Goal: Information Seeking & Learning: Learn about a topic

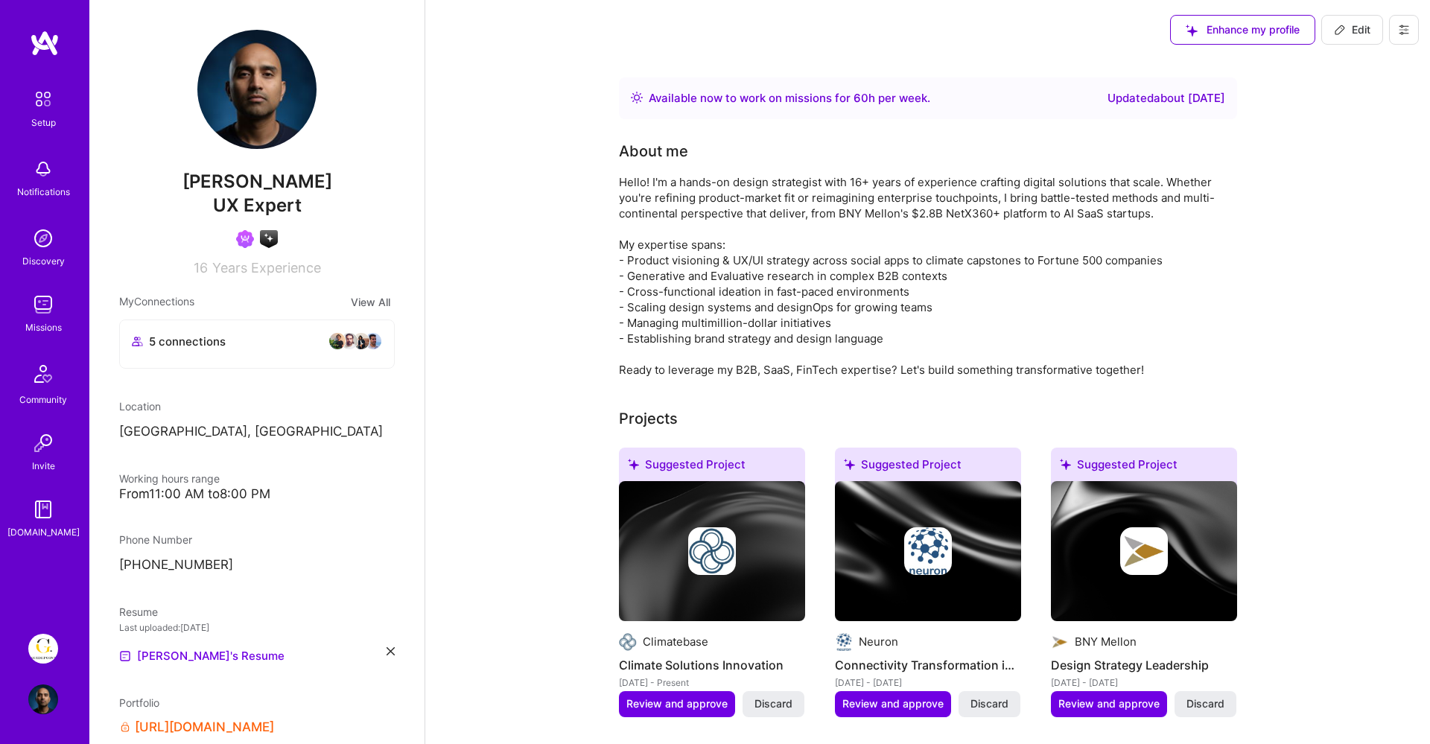
click at [46, 300] on img at bounding box center [43, 305] width 30 height 30
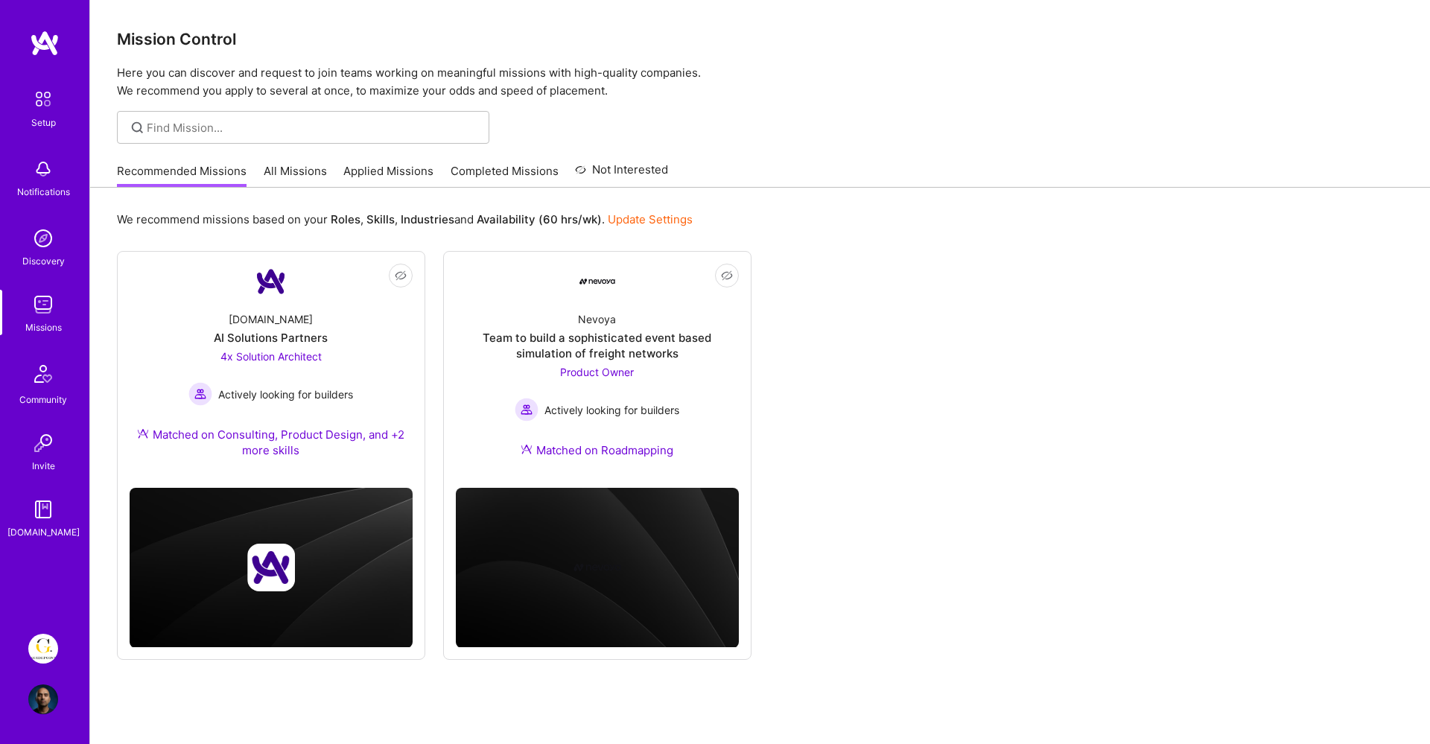
click at [299, 168] on link "All Missions" at bounding box center [295, 175] width 63 height 25
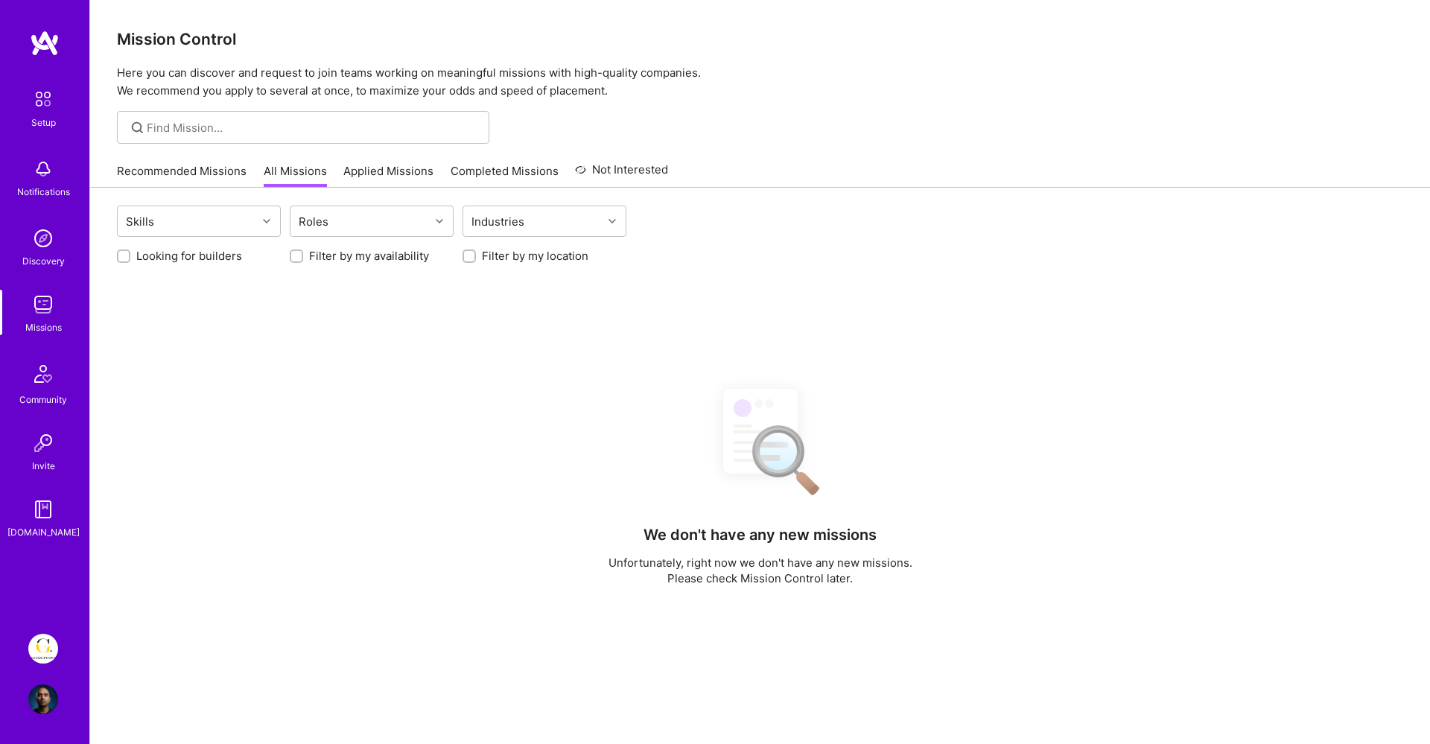
click at [386, 174] on link "Applied Missions" at bounding box center [388, 175] width 90 height 25
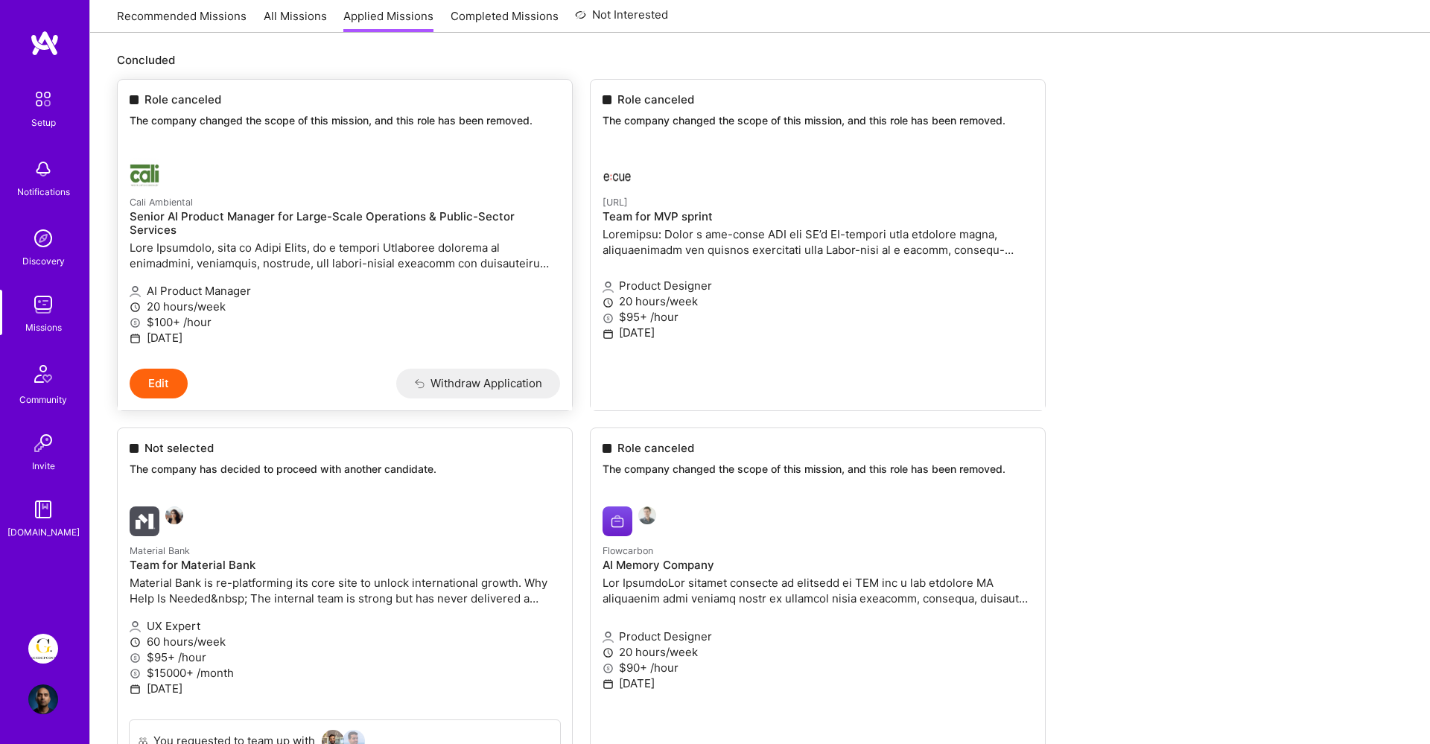
scroll to position [139, 0]
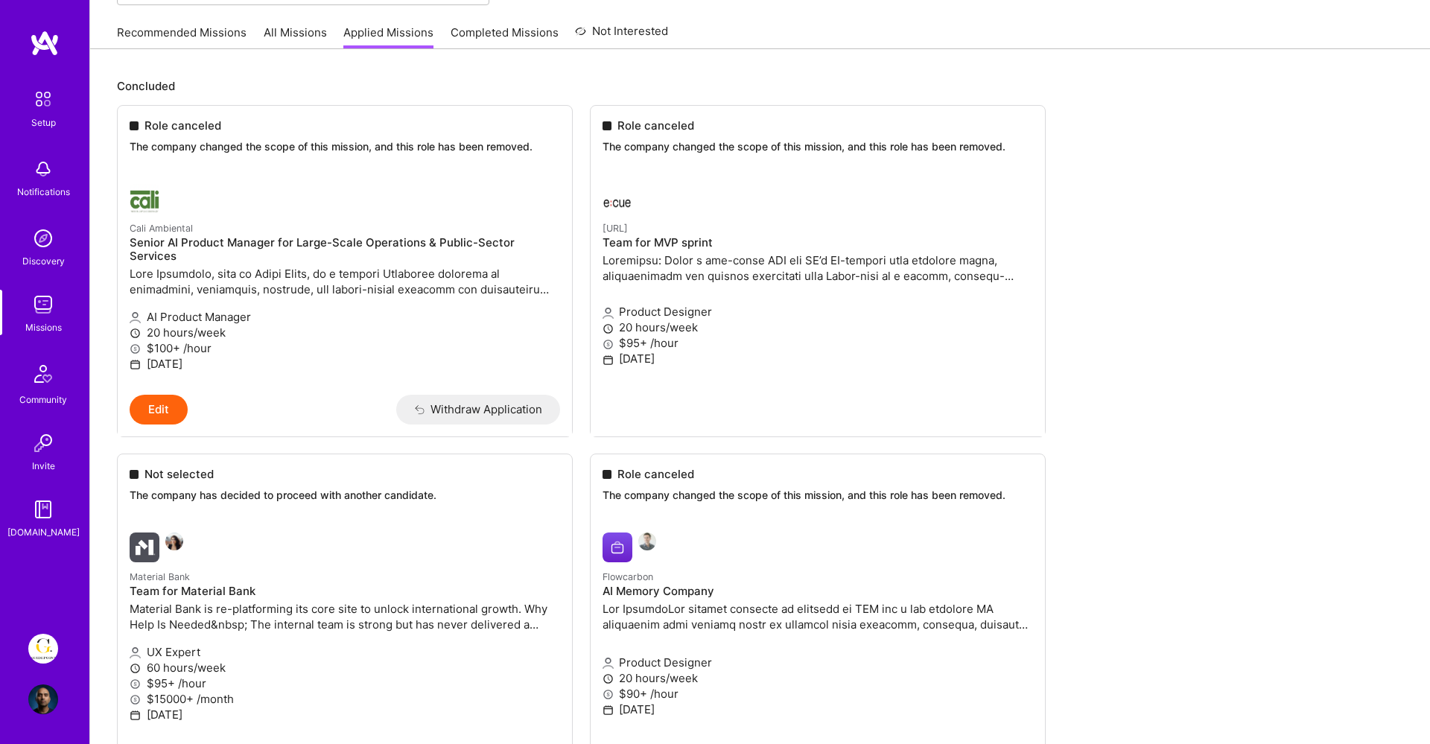
click at [175, 524] on ul "Role canceled The company changed the scope of this mission, and this role has …" at bounding box center [760, 668] width 1287 height 1126
click at [221, 526] on ul "Role canceled The company changed the scope of this mission, and this role has …" at bounding box center [760, 668] width 1287 height 1126
click at [171, 530] on ul "Role canceled The company changed the scope of this mission, and this role has …" at bounding box center [760, 668] width 1287 height 1126
click at [149, 538] on ul "Role canceled The company changed the scope of this mission, and this role has …" at bounding box center [760, 668] width 1287 height 1126
click at [267, 531] on ul "Role canceled The company changed the scope of this mission, and this role has …" at bounding box center [760, 668] width 1287 height 1126
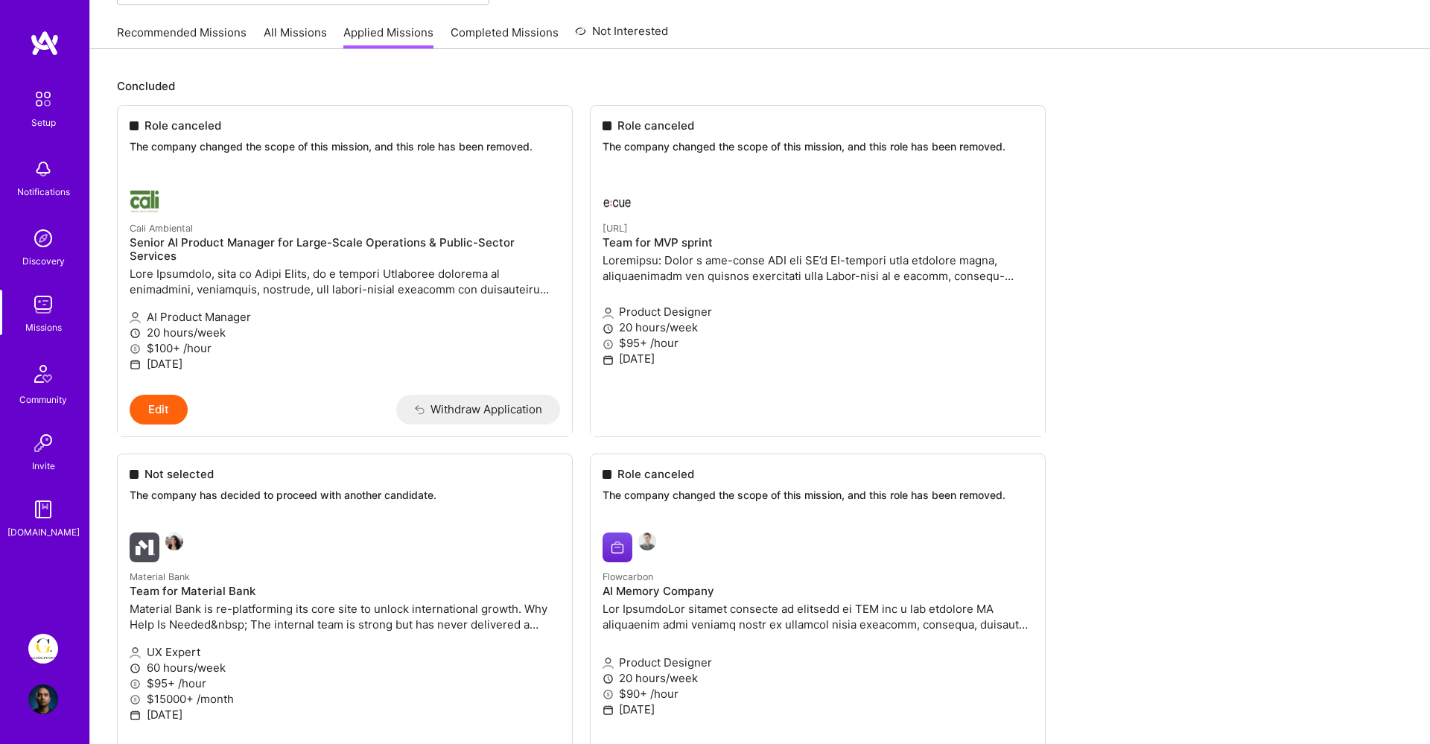
click at [171, 530] on ul "Role canceled The company changed the scope of this mission, and this role has …" at bounding box center [760, 668] width 1287 height 1126
click at [176, 528] on ul "Role canceled The company changed the scope of this mission, and this role has …" at bounding box center [760, 668] width 1287 height 1126
click at [176, 527] on ul "Role canceled The company changed the scope of this mission, and this role has …" at bounding box center [760, 668] width 1287 height 1126
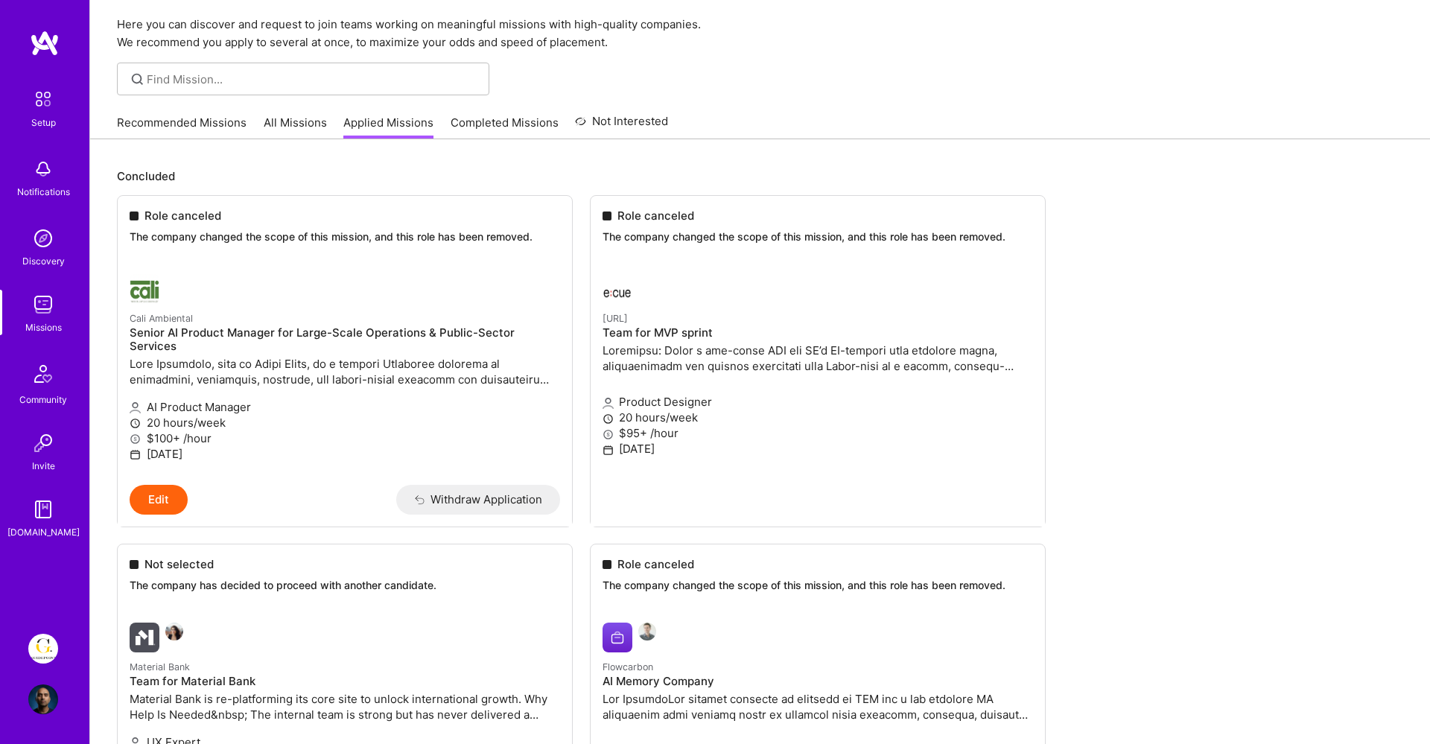
scroll to position [0, 0]
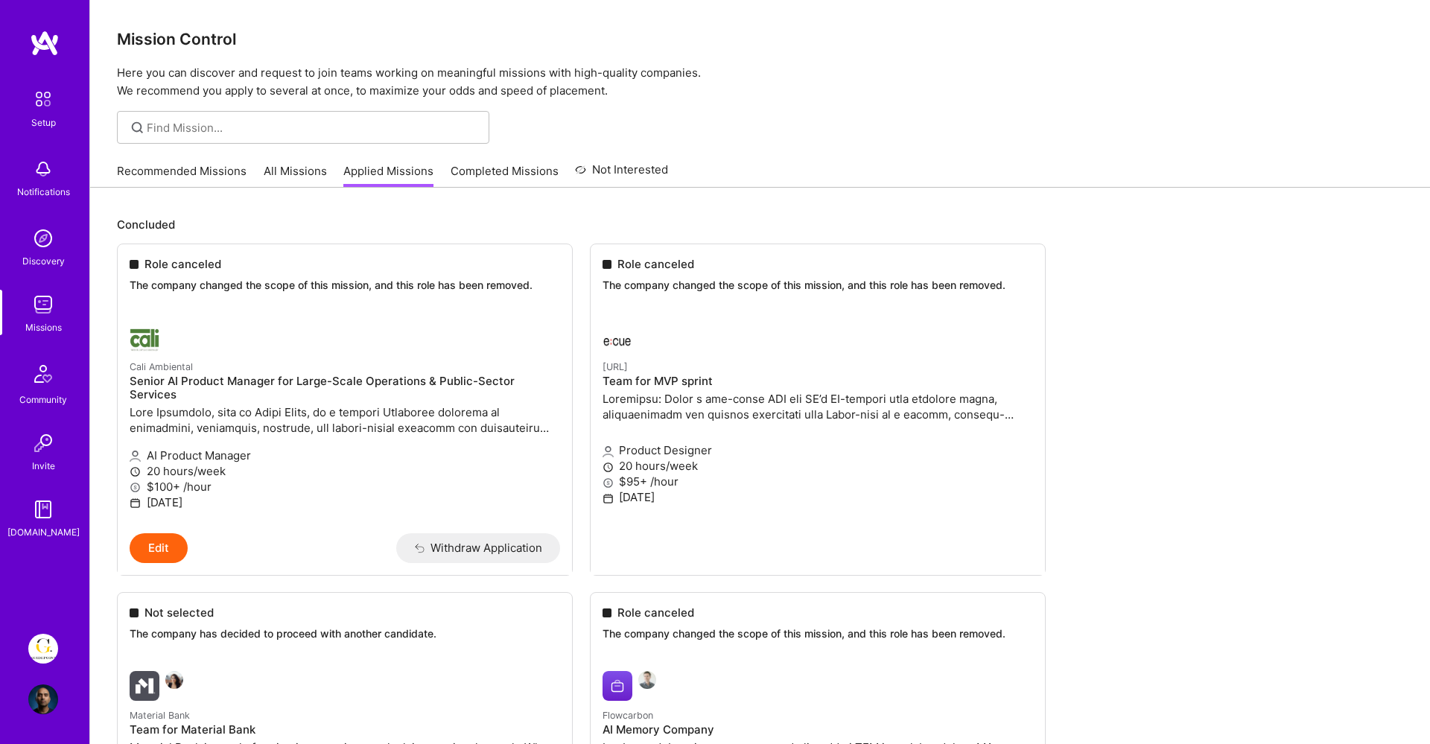
click at [292, 168] on link "All Missions" at bounding box center [295, 175] width 63 height 25
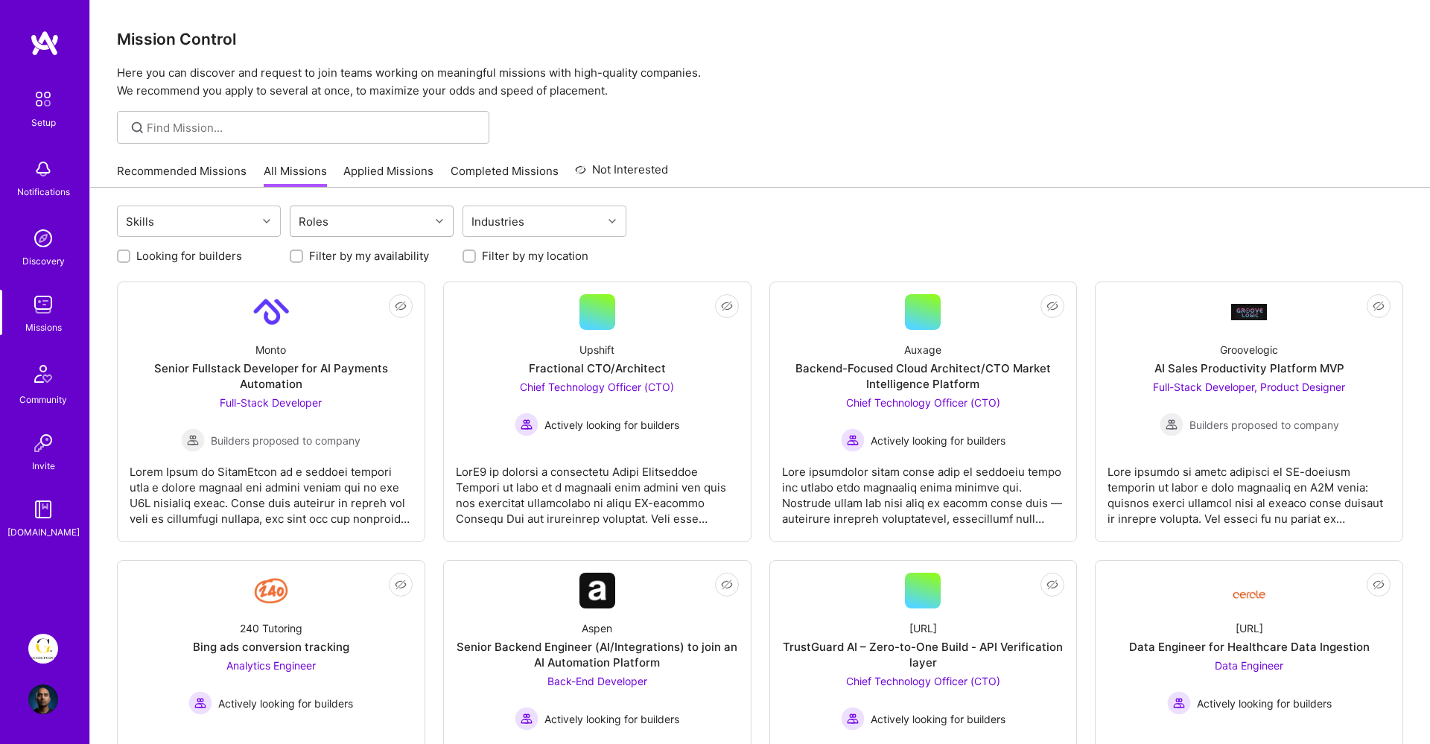
click at [393, 214] on div "Roles" at bounding box center [360, 221] width 139 height 30
type input "Produc"
click at [311, 288] on div at bounding box center [305, 287] width 13 height 13
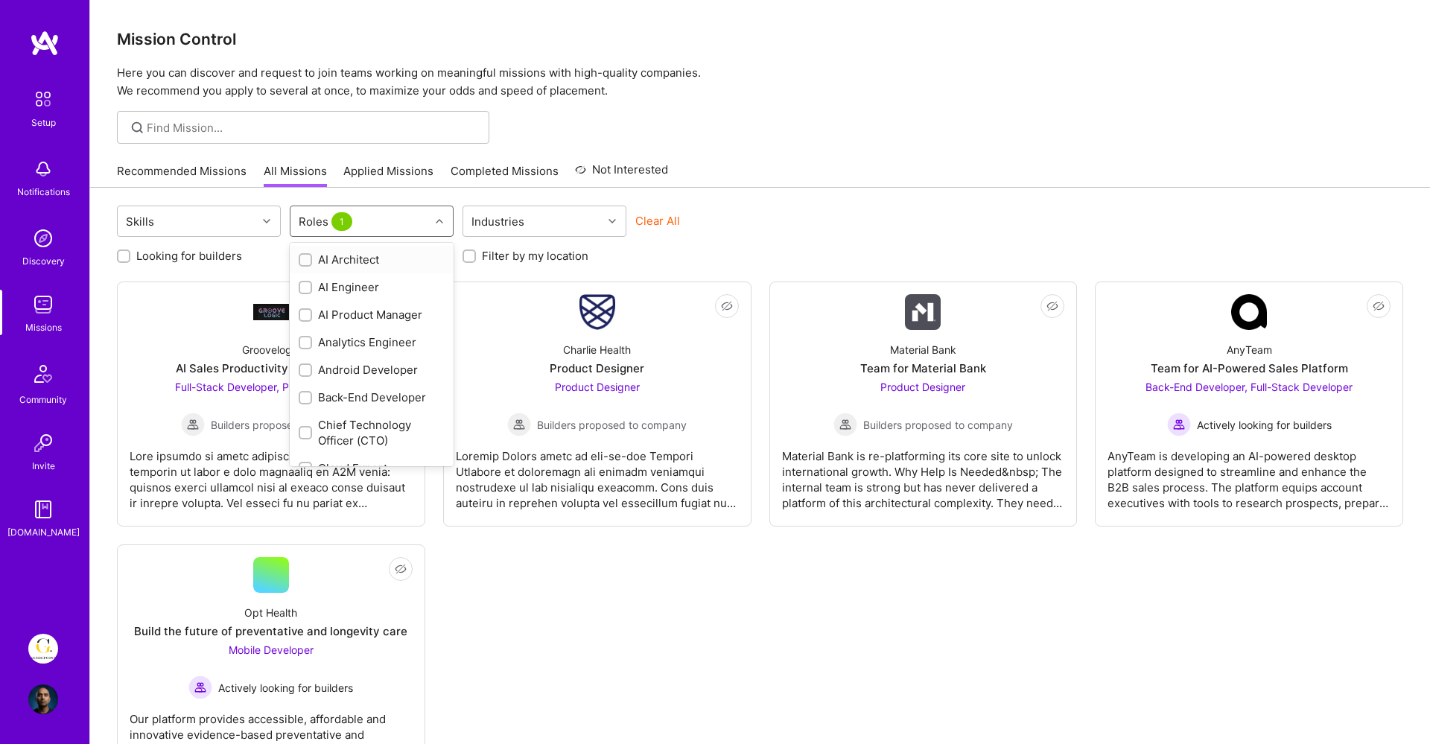
click at [370, 221] on div "Roles 1" at bounding box center [360, 221] width 139 height 30
click at [498, 603] on div "Not Interested Groovelogic AI Sales Productivity Platform MVP Full-Stack Develo…" at bounding box center [760, 536] width 1287 height 508
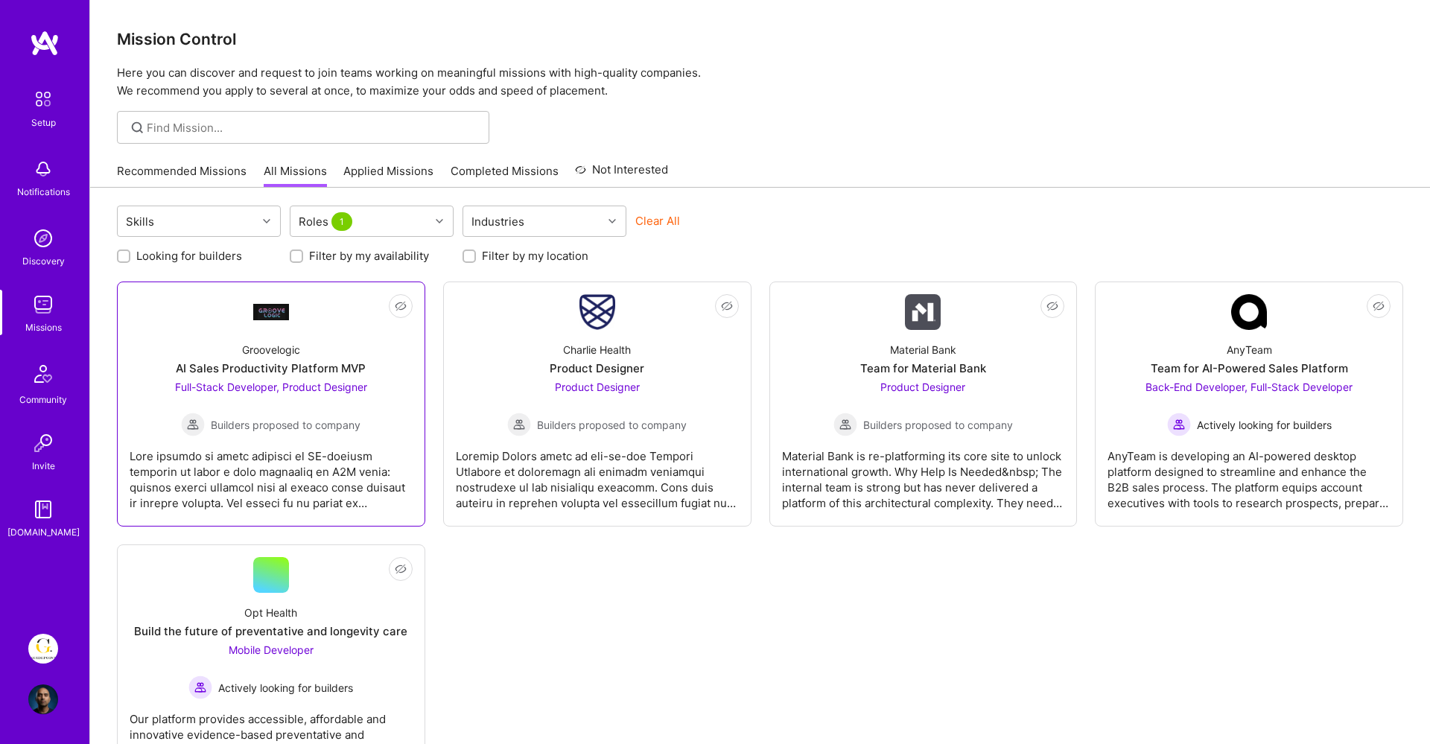
click at [262, 355] on div "Groovelogic" at bounding box center [271, 350] width 58 height 16
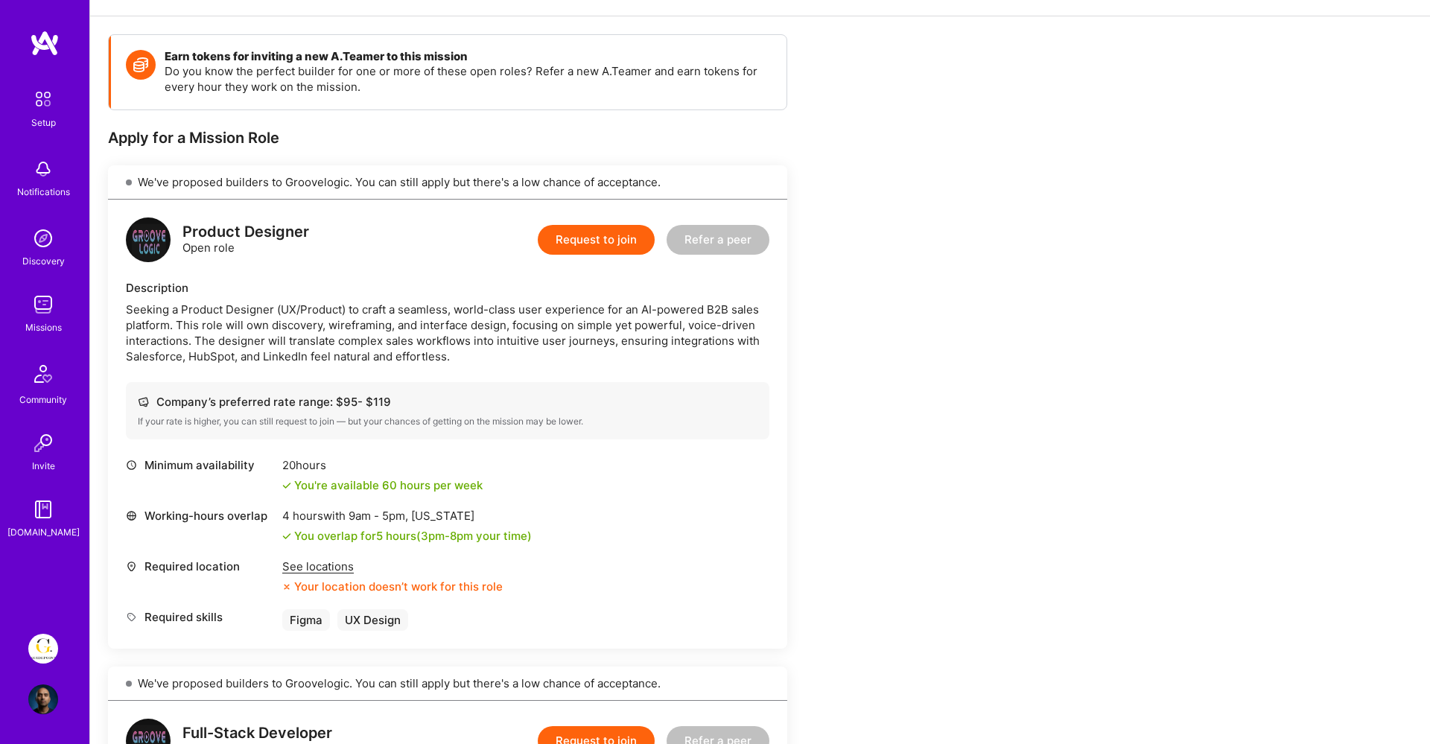
scroll to position [185, 0]
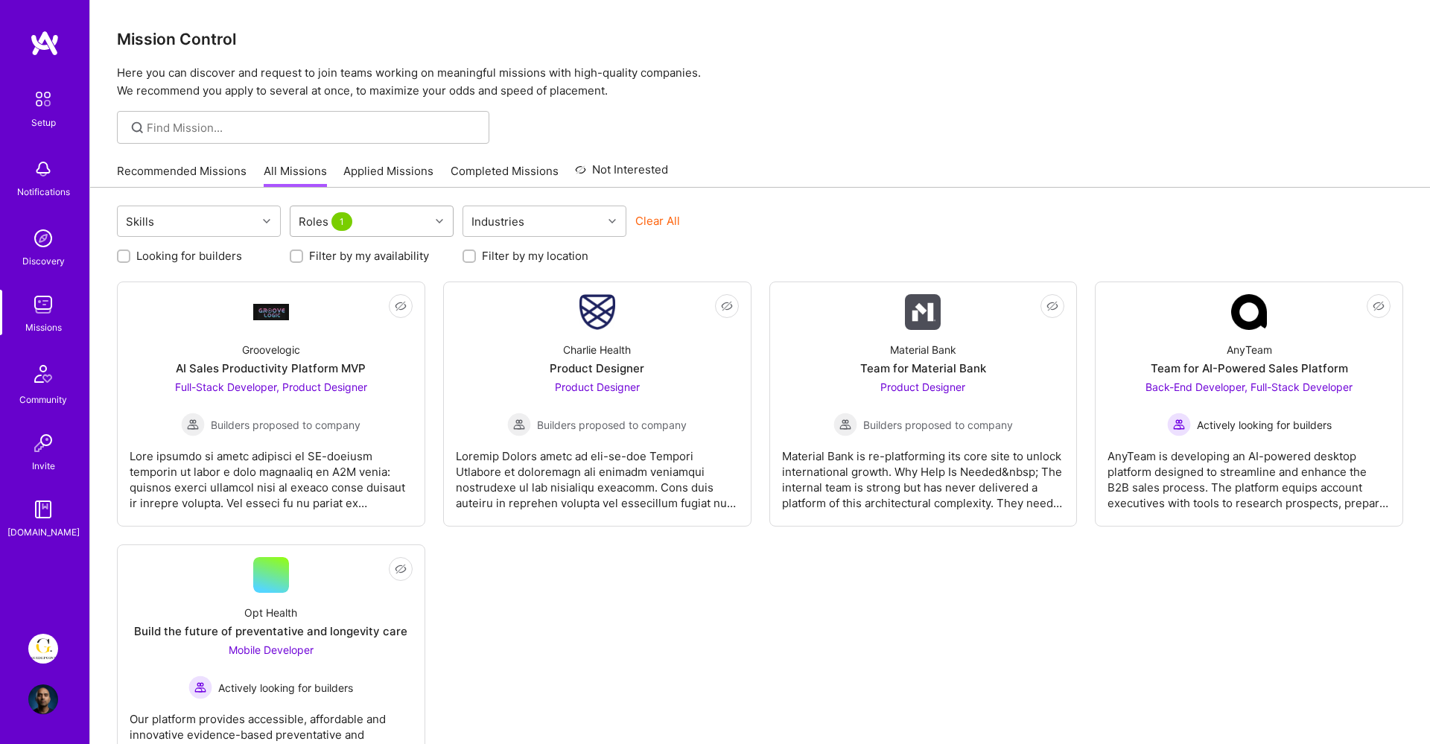
click at [364, 217] on div "Roles 1" at bounding box center [360, 221] width 139 height 30
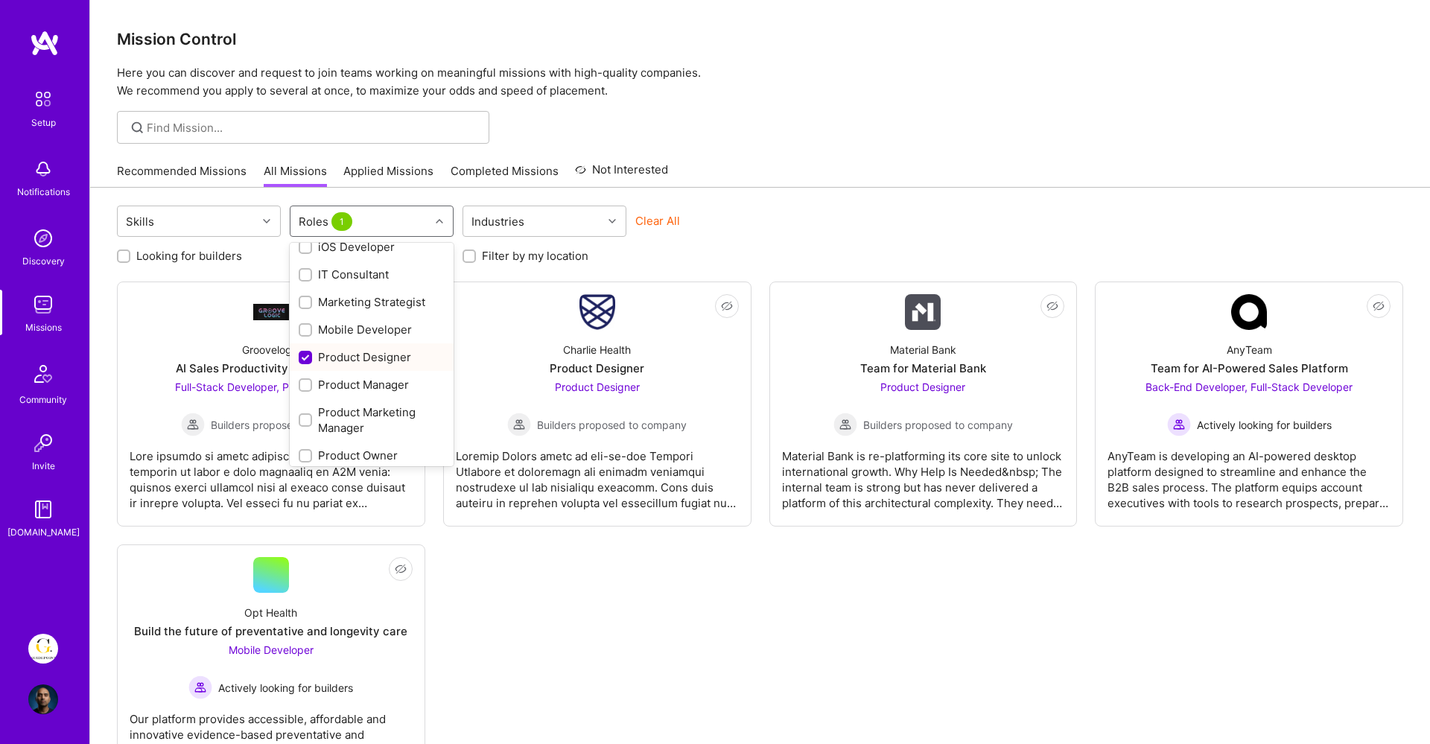
scroll to position [516, 0]
click at [303, 352] on input "checkbox" at bounding box center [306, 354] width 13 height 13
checkbox input "false"
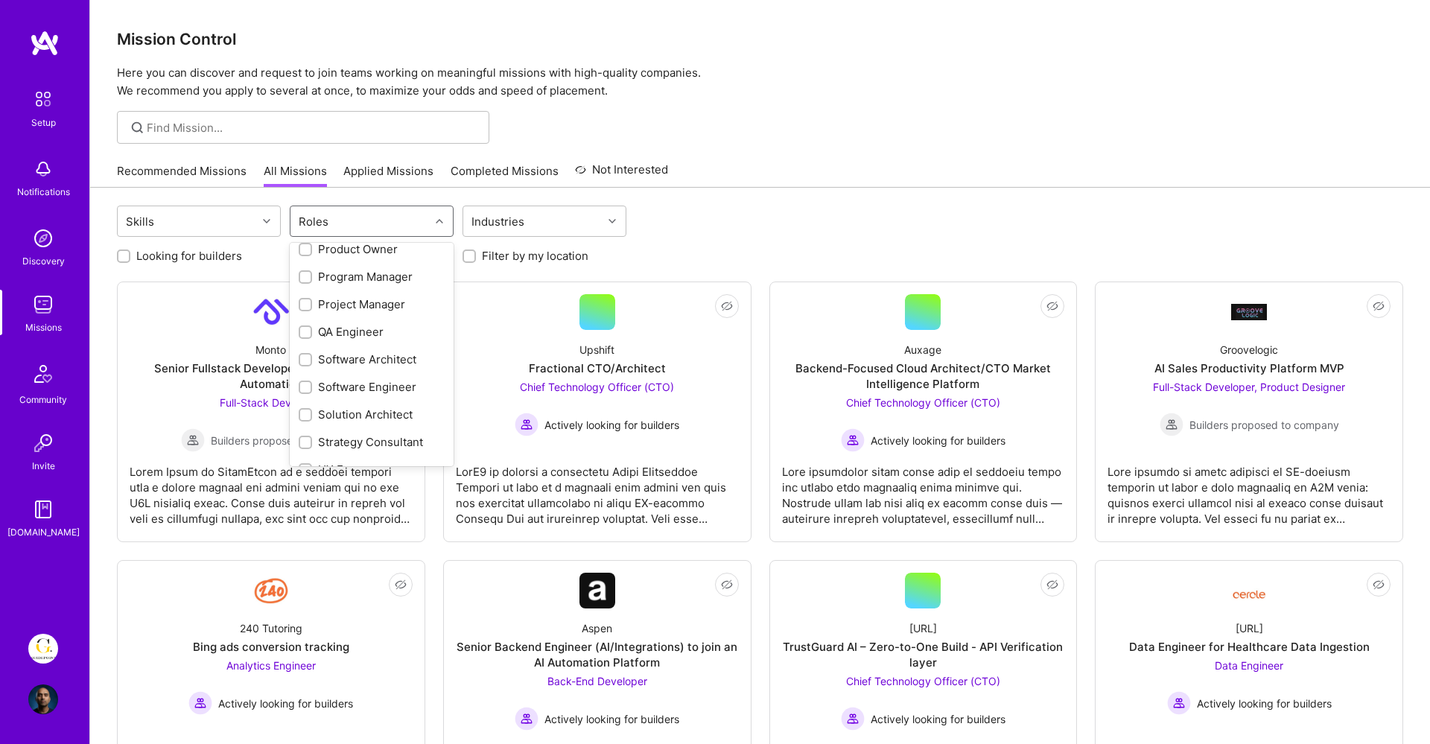
scroll to position [739, 0]
click at [303, 450] on input "checkbox" at bounding box center [307, 450] width 10 height 10
checkbox input "true"
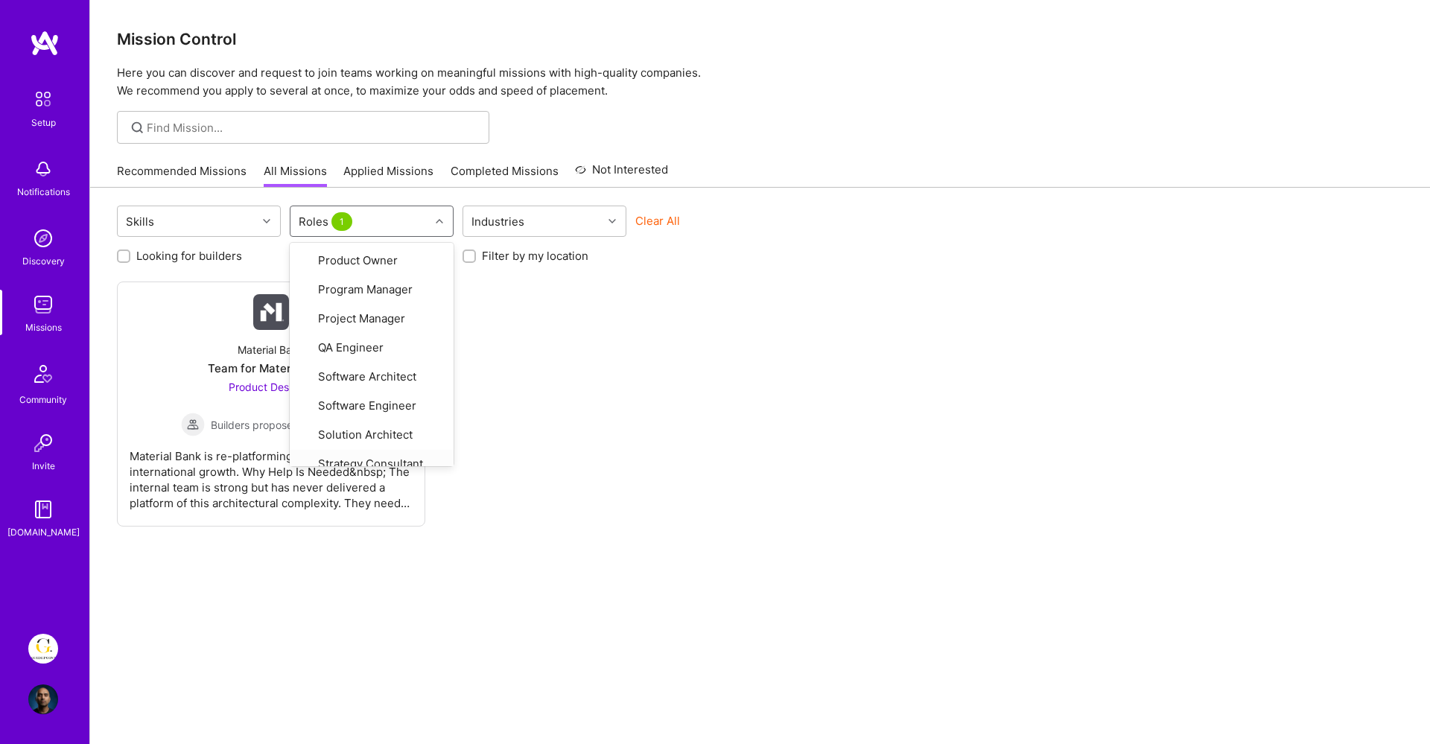
click at [563, 399] on div "Not Interested Material Bank Team for Material Bank Product Designer Builders p…" at bounding box center [760, 404] width 1287 height 245
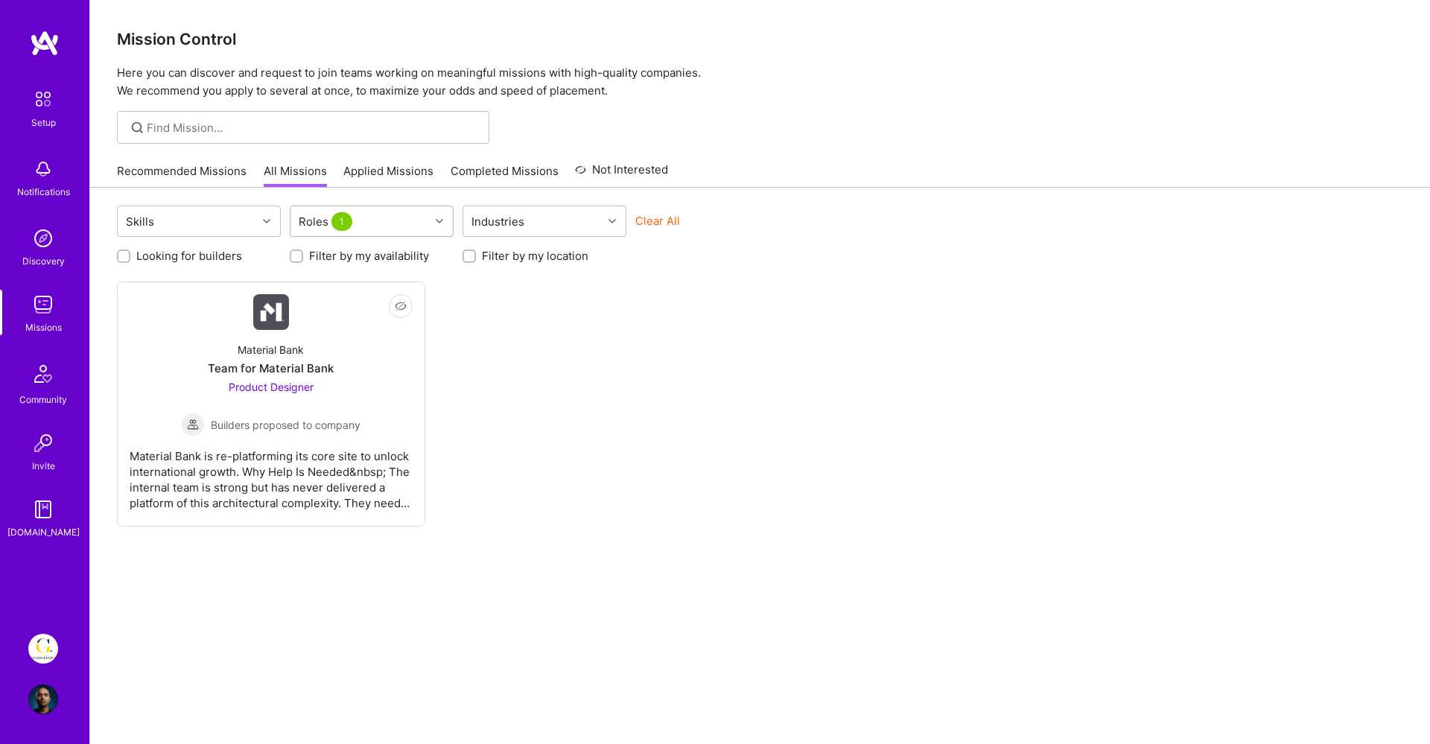
click at [390, 225] on div "Roles 1" at bounding box center [360, 221] width 139 height 30
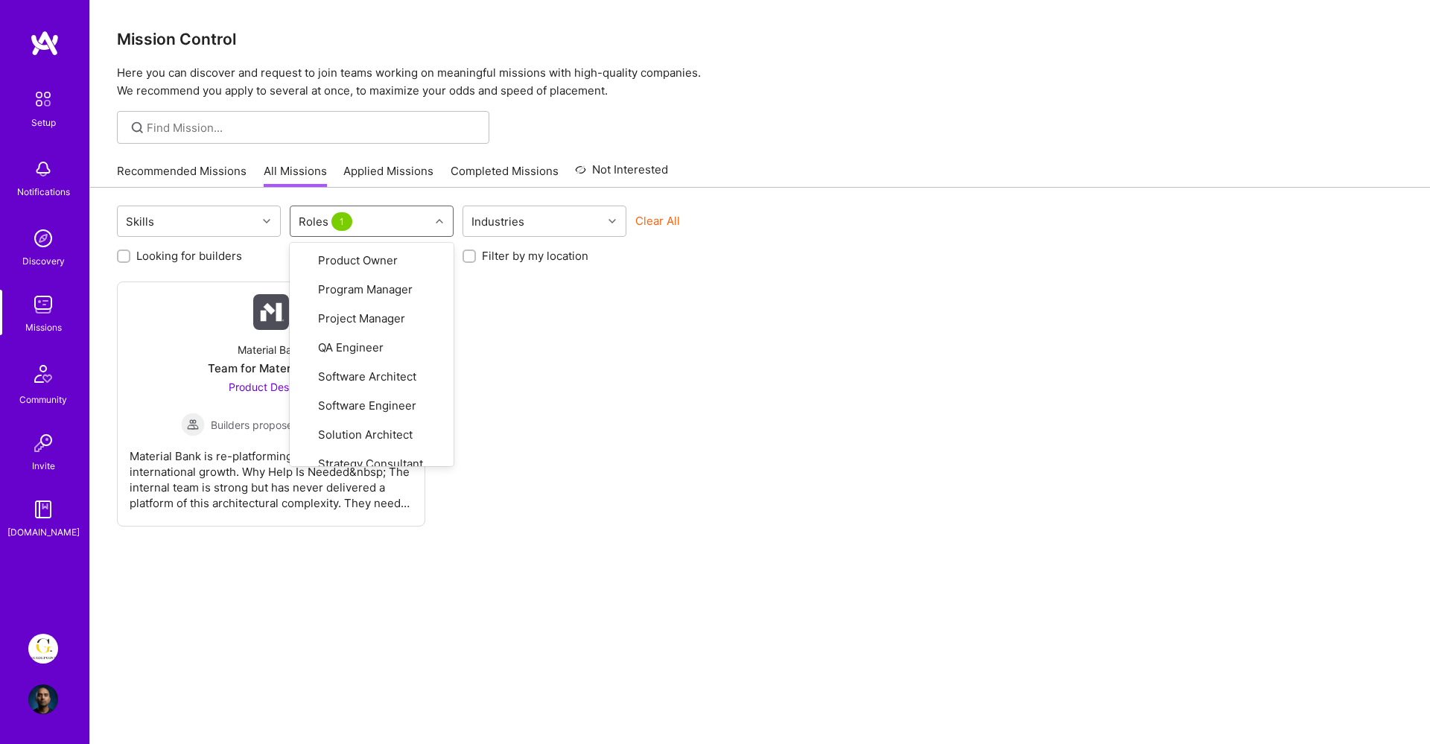
click at [682, 437] on div "Not Interested Material Bank Team for Material Bank Product Designer Builders p…" at bounding box center [760, 404] width 1287 height 245
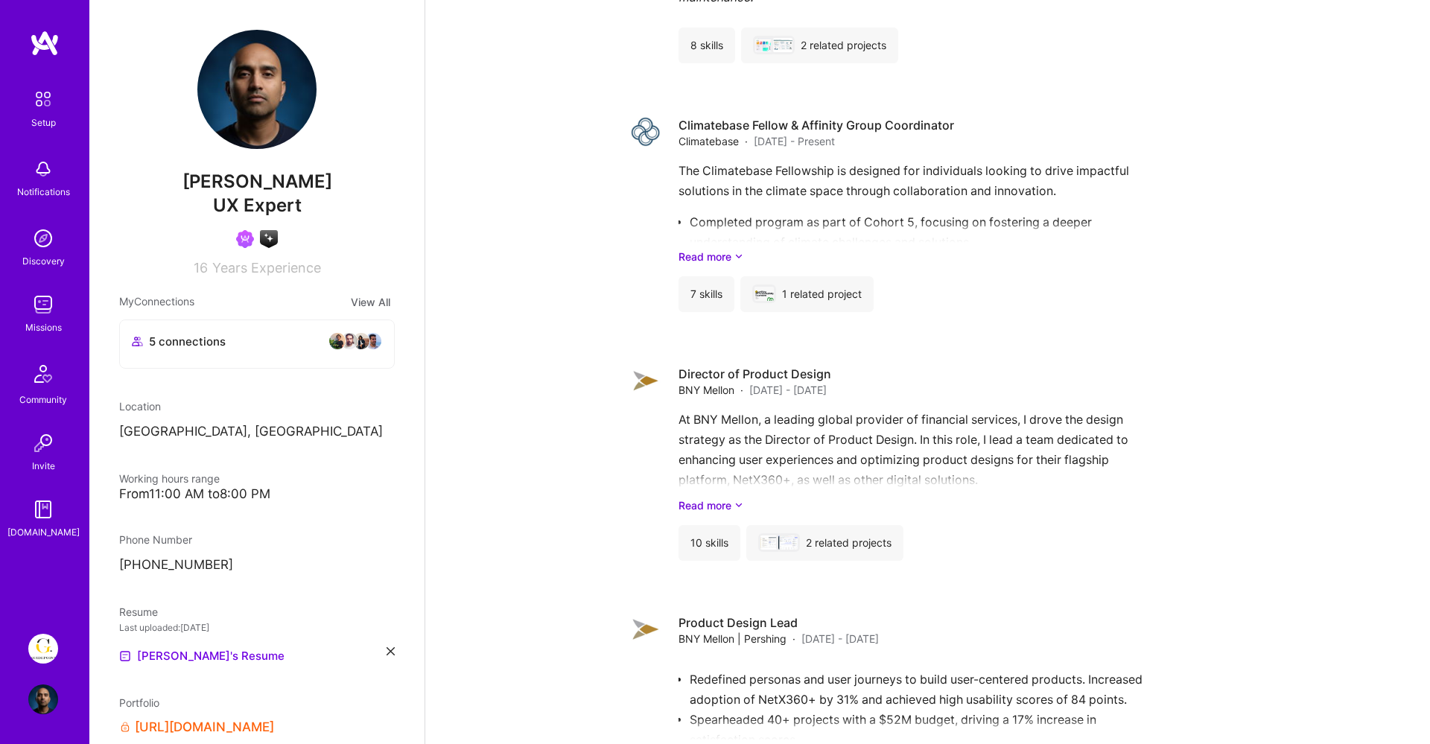
scroll to position [3472, 0]
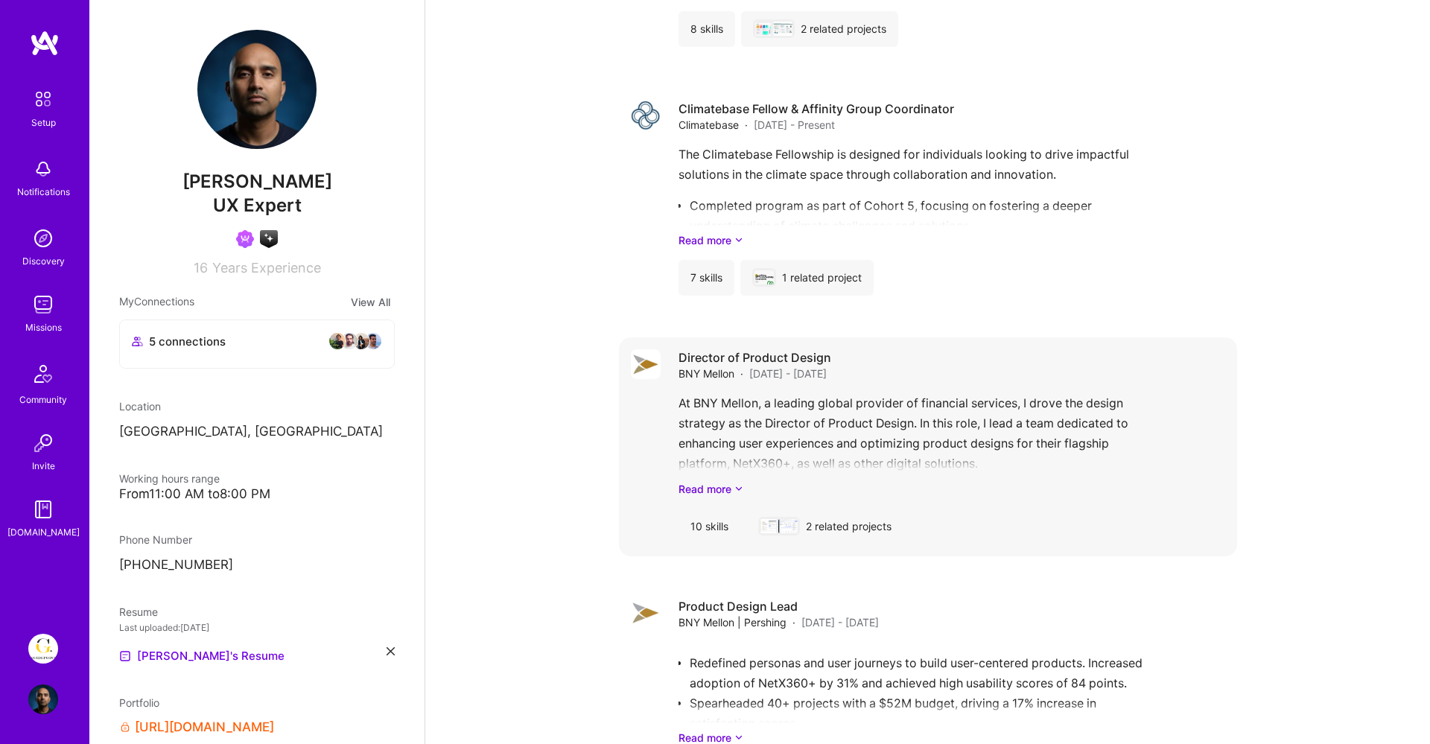
click at [761, 410] on div "At BNY Mellon, a leading global provider of financial services, I drove the des…" at bounding box center [952, 445] width 547 height 104
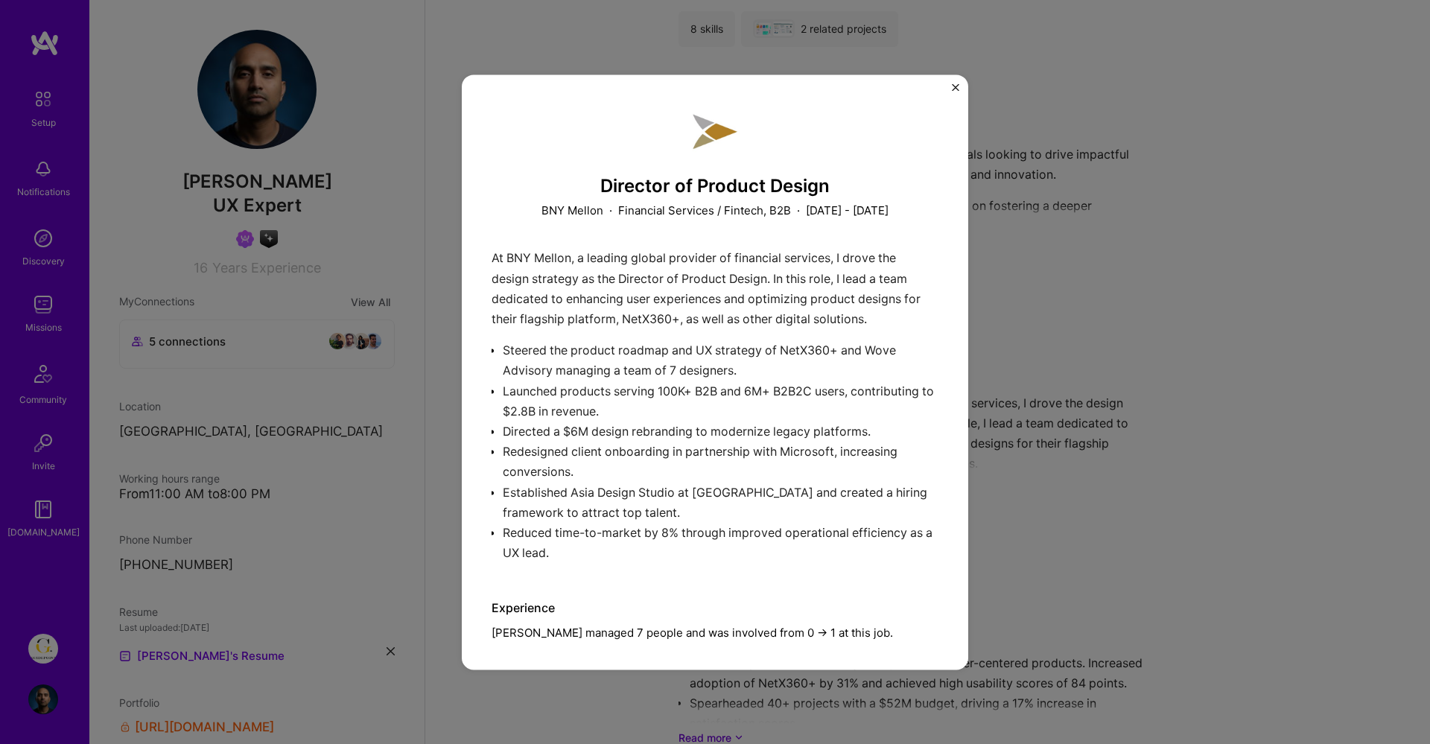
click at [539, 348] on div "At BNY Mellon, a leading global provider of financial services, I drove the des…" at bounding box center [715, 410] width 447 height 323
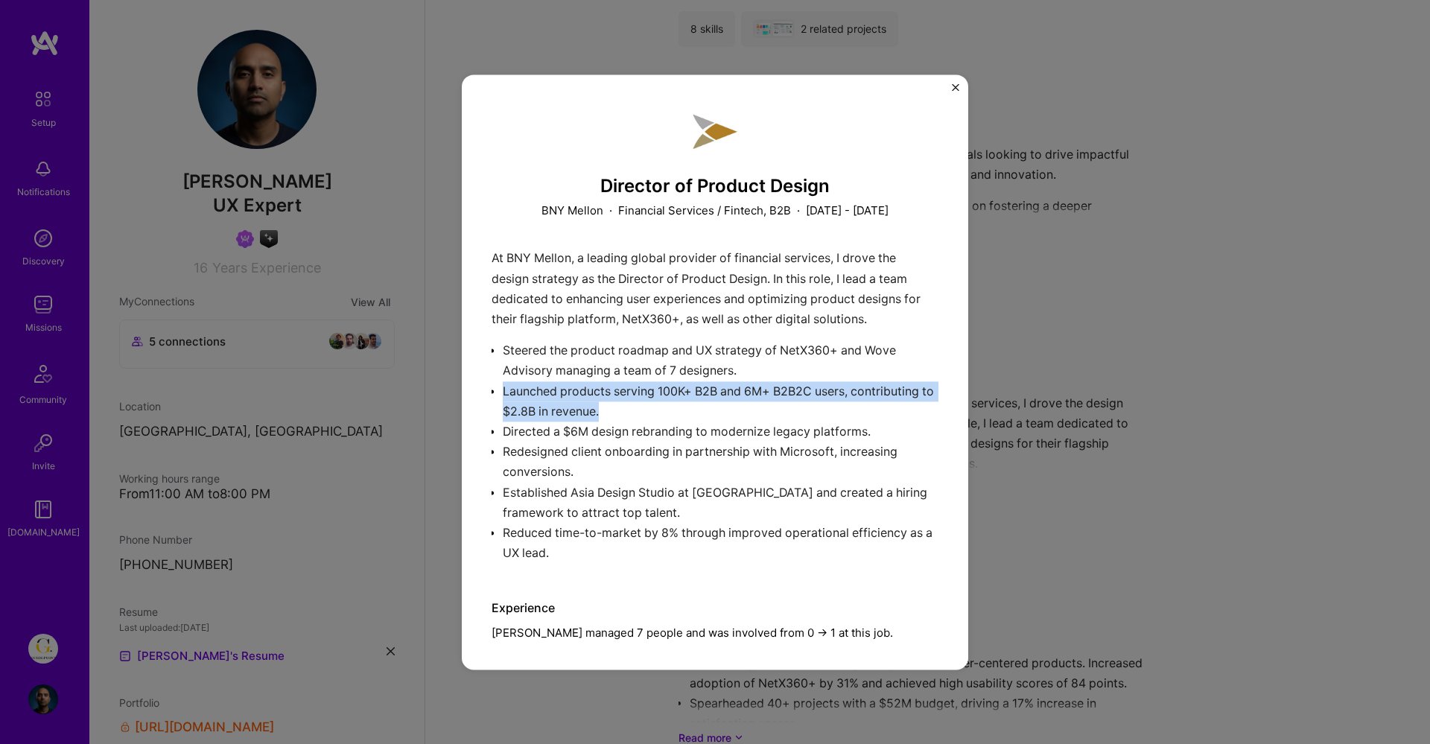
drag, startPoint x: 635, startPoint y: 406, endPoint x: 512, endPoint y: 390, distance: 124.7
click at [512, 390] on div "At BNY Mellon, a leading global provider of financial services, I drove the des…" at bounding box center [715, 410] width 447 height 323
copy p "Launched products serving 100K+ B2B and 6M+ B2B2C users, contributing to $2.8B …"
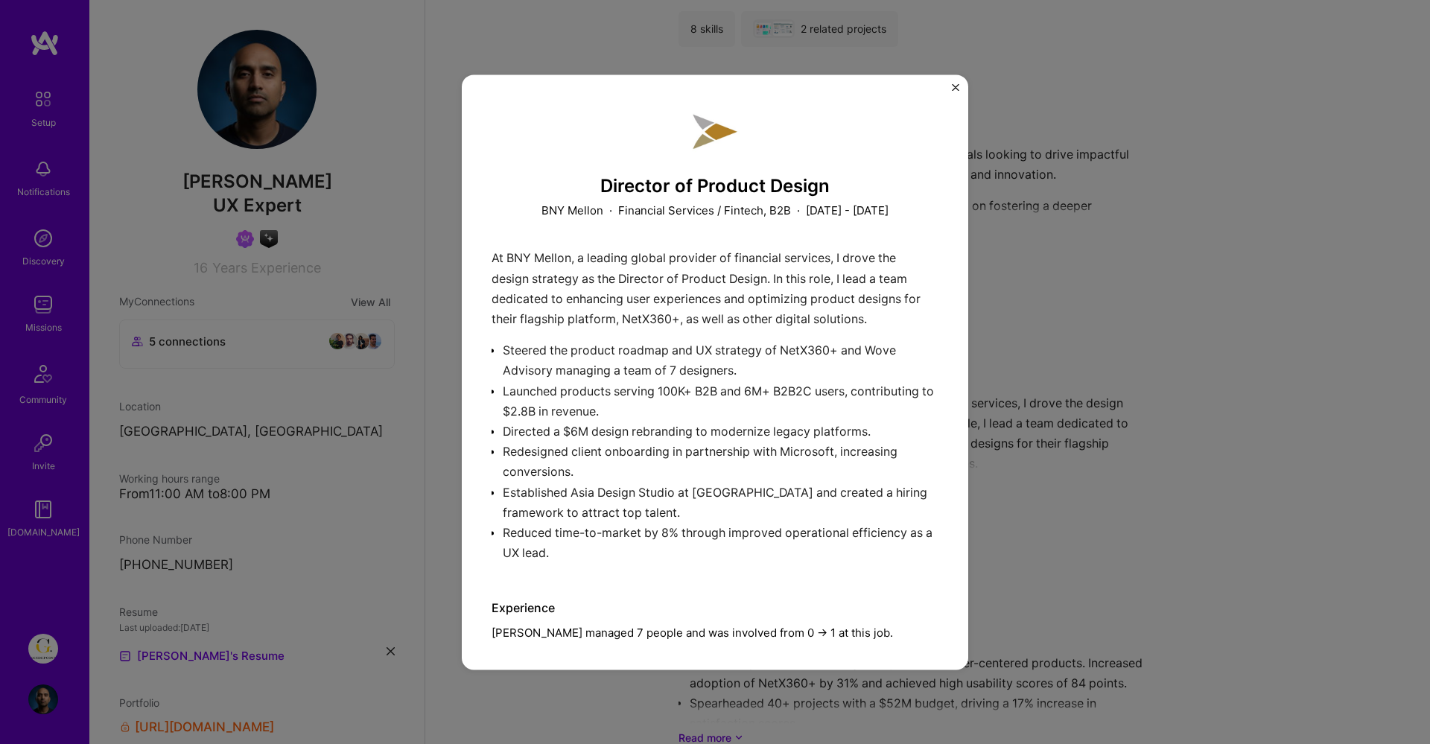
click at [639, 422] on div "At BNY Mellon, a leading global provider of financial services, I drove the des…" at bounding box center [715, 410] width 447 height 323
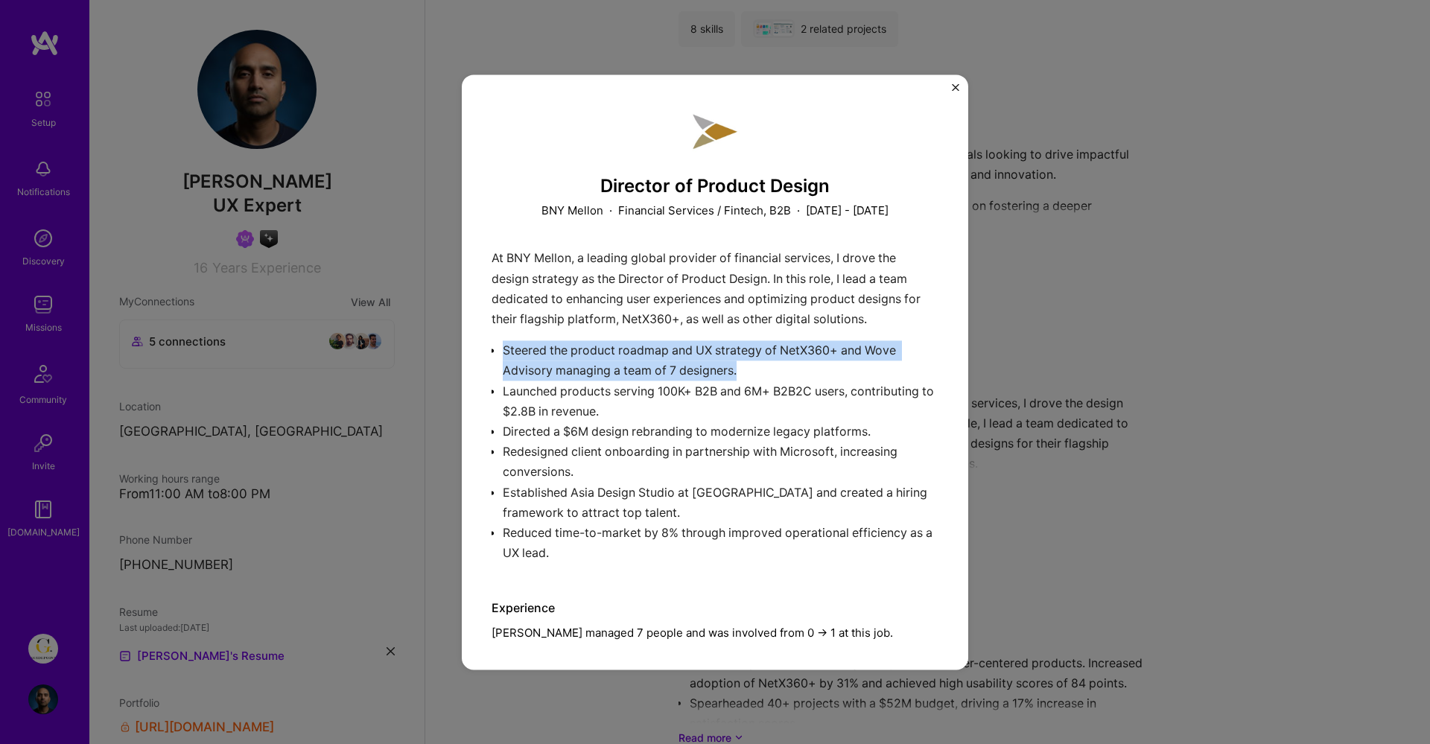
drag, startPoint x: 726, startPoint y: 370, endPoint x: 518, endPoint y: 349, distance: 209.7
click at [518, 349] on div "At BNY Mellon, a leading global provider of financial services, I drove the des…" at bounding box center [715, 410] width 447 height 323
copy p "Steered the product roadmap and UX strategy of NetX360+ and Wove Advisory manag…"
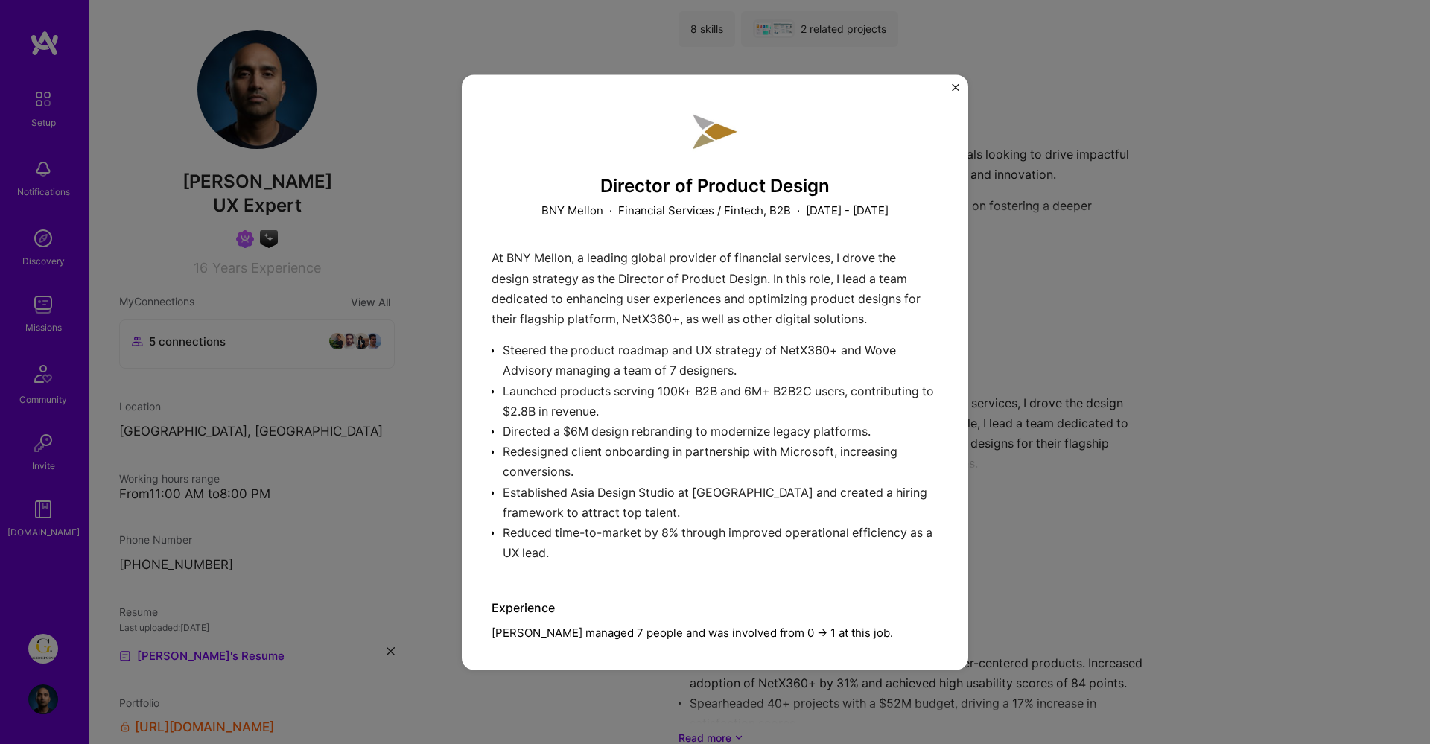
click at [797, 428] on div "At BNY Mellon, a leading global provider of financial services, I drove the des…" at bounding box center [715, 410] width 447 height 323
drag, startPoint x: 563, startPoint y: 554, endPoint x: 478, endPoint y: 538, distance: 86.4
click at [478, 538] on div "Director of Product Design BNY Mellon · Financial Services / Fintech, B2B · [DA…" at bounding box center [715, 371] width 507 height 595
copy p "Reduced time-to-market by 8% through improved operational efficiency as a UX le…"
click at [606, 454] on div "At BNY Mellon, a leading global provider of financial services, I drove the des…" at bounding box center [715, 410] width 447 height 323
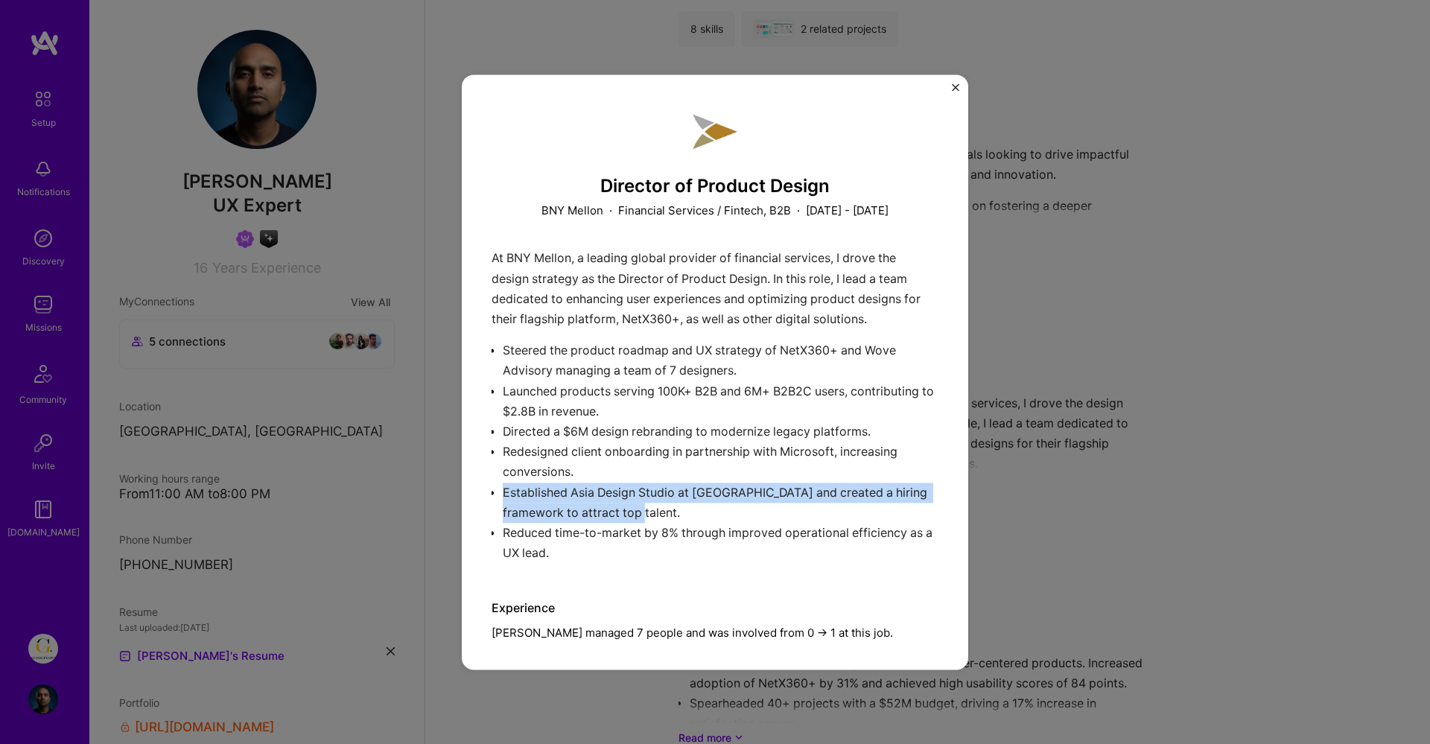
drag, startPoint x: 692, startPoint y: 518, endPoint x: 479, endPoint y: 492, distance: 214.7
click at [479, 492] on div "Director of Product Design BNY Mellon · Financial Services / Fintech, B2B · [DA…" at bounding box center [715, 371] width 507 height 595
copy p "Established Asia Design Studio at [GEOGRAPHIC_DATA] and created a hiring framew…"
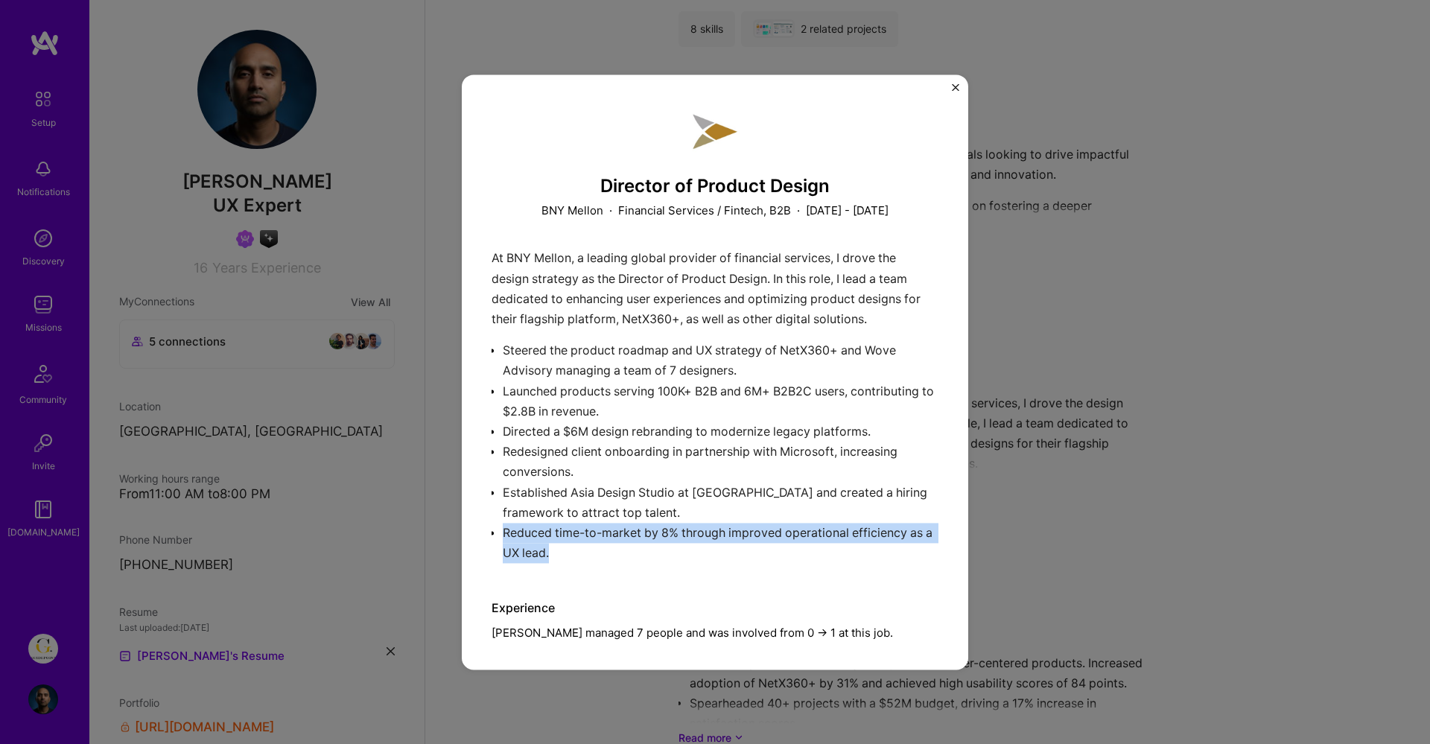
drag, startPoint x: 570, startPoint y: 546, endPoint x: 495, endPoint y: 536, distance: 75.2
click at [495, 536] on div "At BNY Mellon, a leading global provider of financial services, I drove the des…" at bounding box center [715, 410] width 447 height 323
copy p "Reduced time-to-market by 8% through improved operational efficiency as a UX le…"
click at [955, 83] on img "Close" at bounding box center [955, 86] width 7 height 7
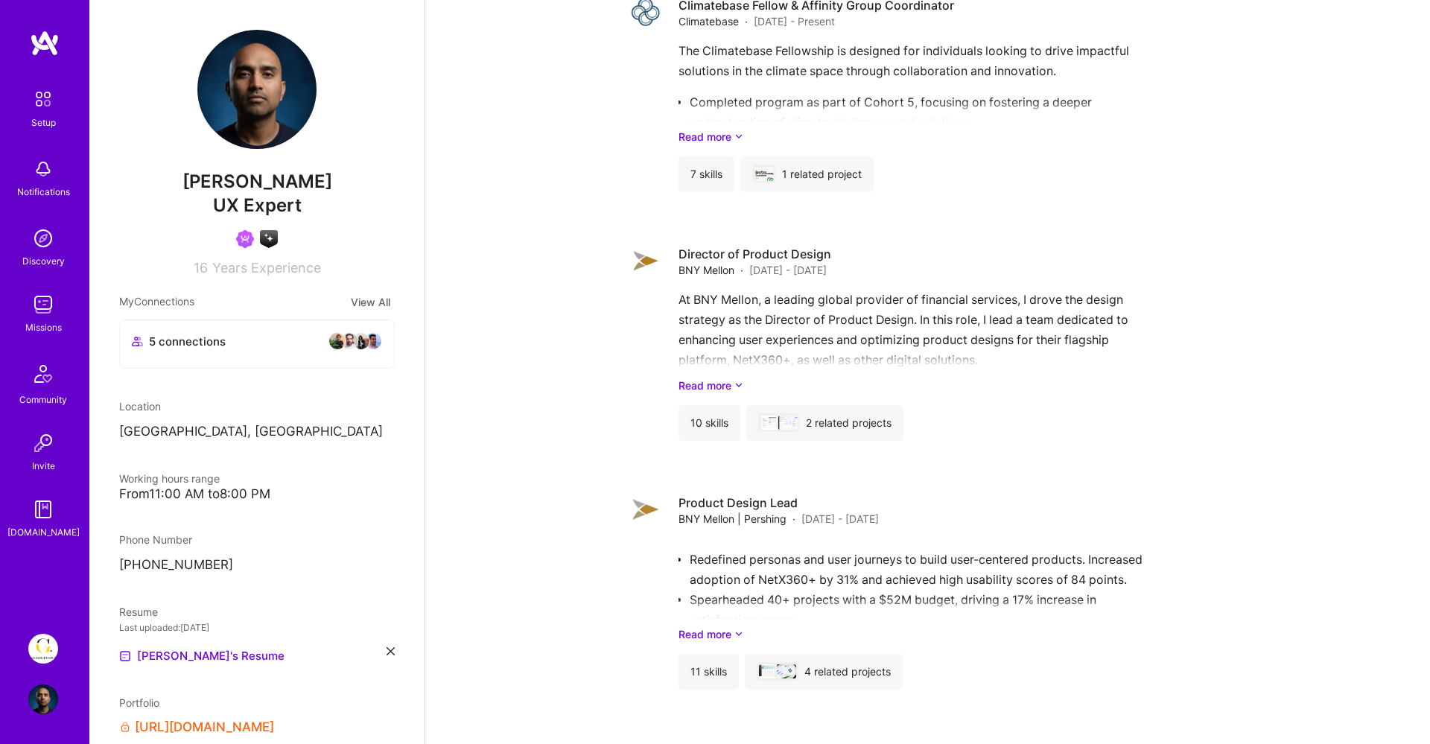
scroll to position [3650, 0]
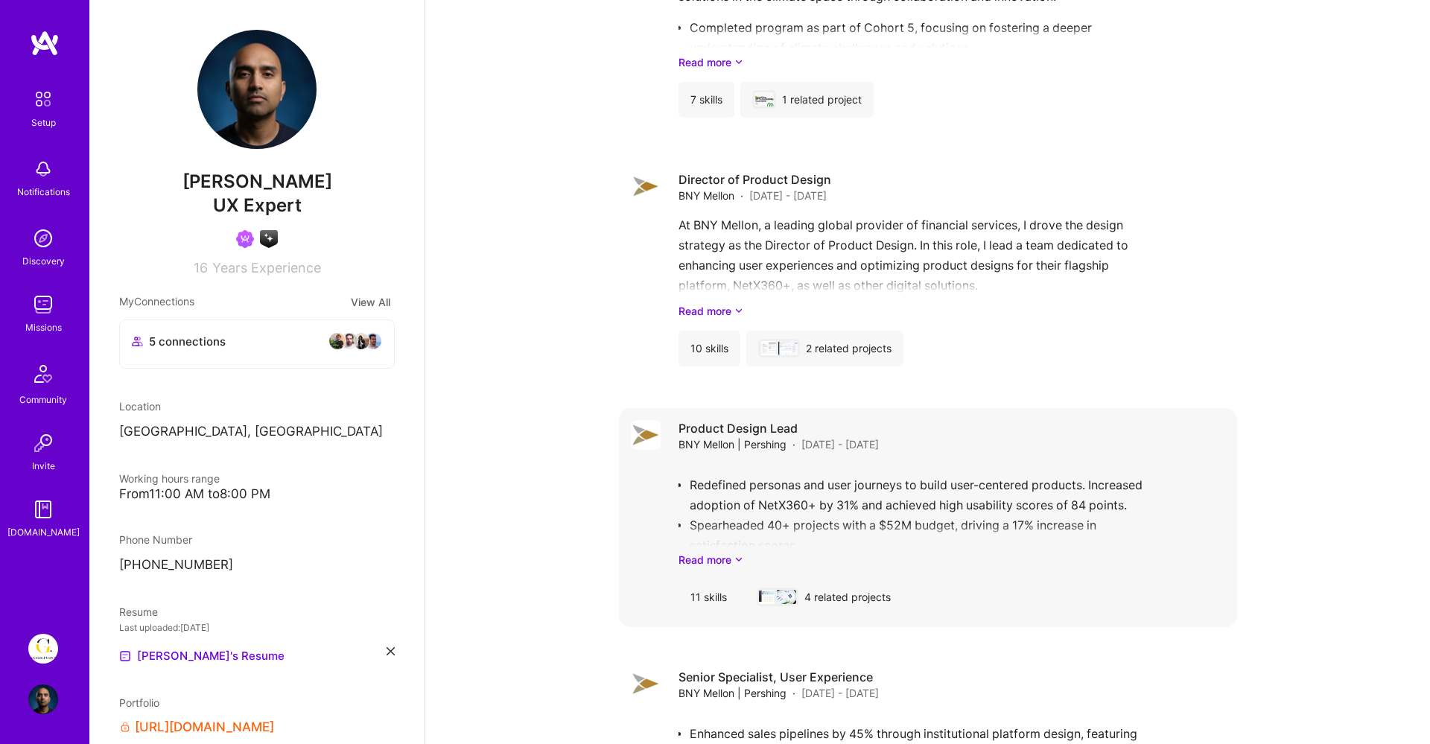
click at [813, 425] on h4 "Product Design Lead" at bounding box center [779, 428] width 200 height 16
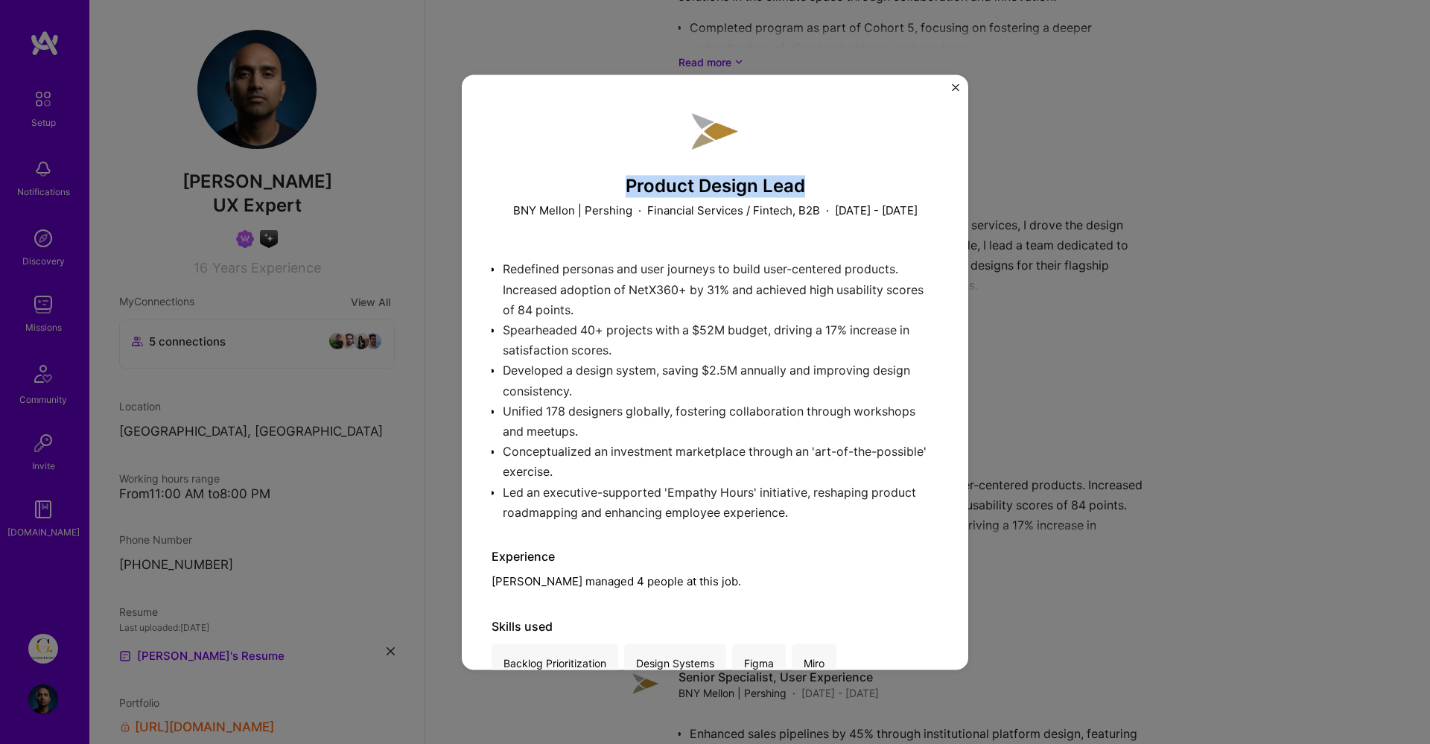
drag, startPoint x: 815, startPoint y: 178, endPoint x: 580, endPoint y: 174, distance: 234.7
click at [580, 174] on div "Product Design Lead BNY Mellon | Pershing · Financial Services / Fintech, B2B ·…" at bounding box center [715, 161] width 447 height 115
copy h3 "Product Design Lead"
click at [629, 346] on div "Redefined personas and user journeys to build user-centered products. Increased…" at bounding box center [715, 384] width 447 height 271
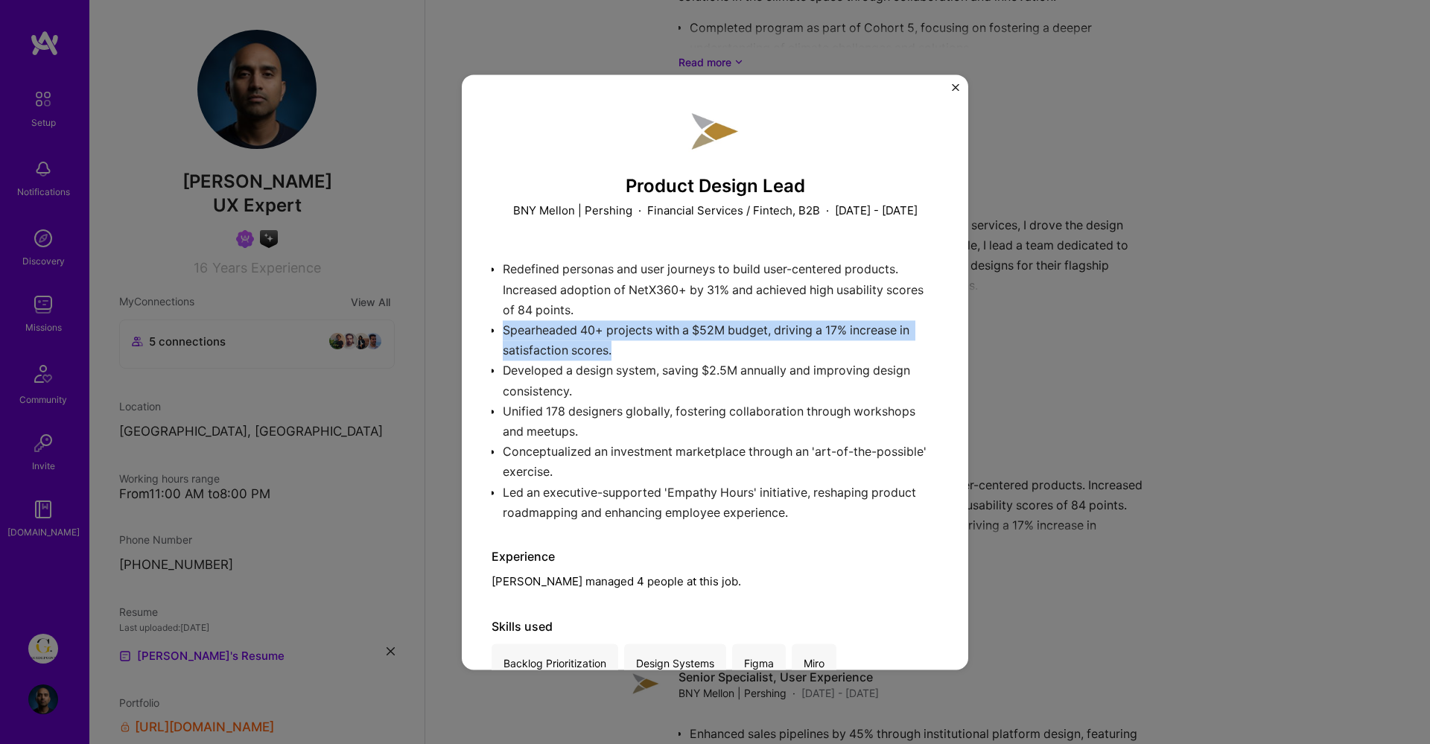
drag, startPoint x: 649, startPoint y: 363, endPoint x: 515, endPoint y: 341, distance: 135.8
click at [514, 341] on div "Redefined personas and user journeys to build user-centered products. Increased…" at bounding box center [715, 384] width 447 height 271
copy p "Spearheaded 40+ projects with a $52M budget, driving a 17% increase in satisfac…"
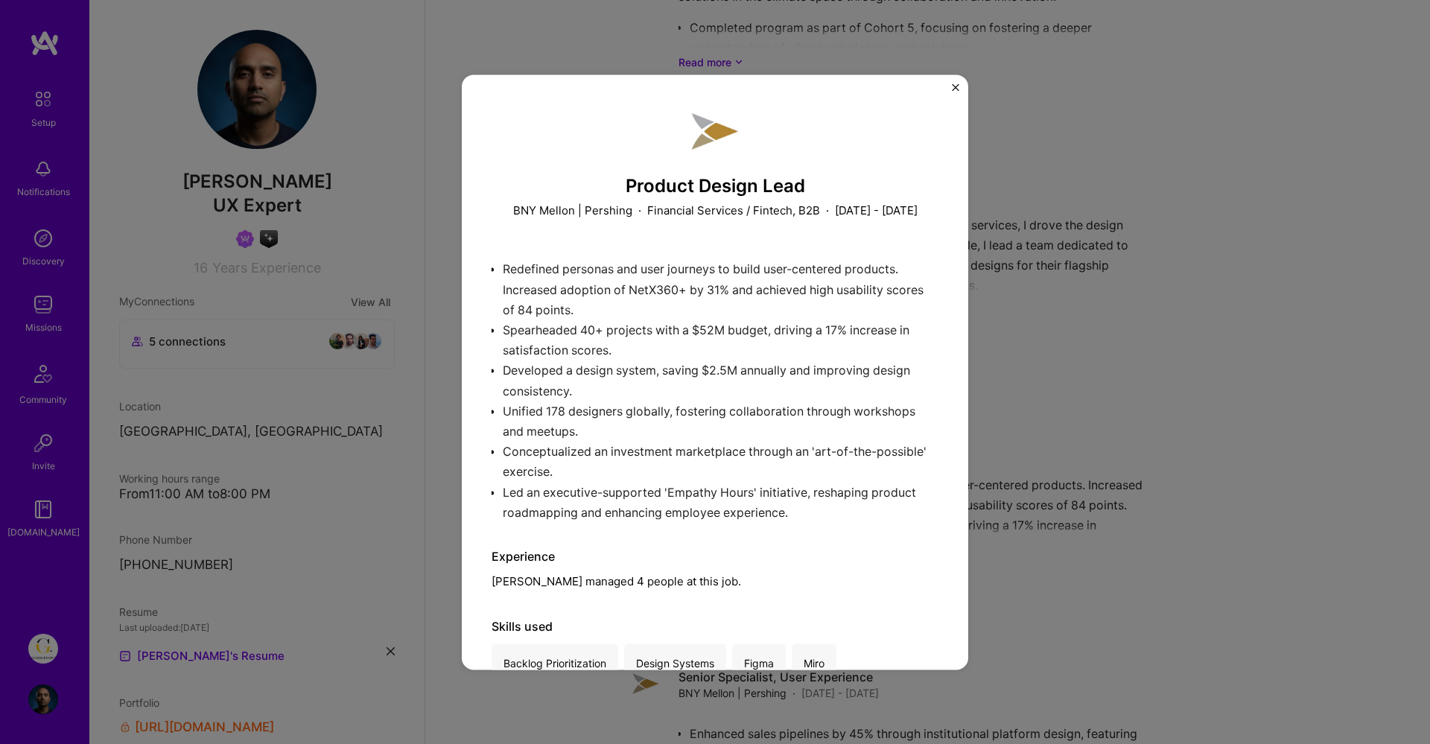
click at [642, 402] on div "Redefined personas and user journeys to build user-centered products. Increased…" at bounding box center [715, 384] width 447 height 271
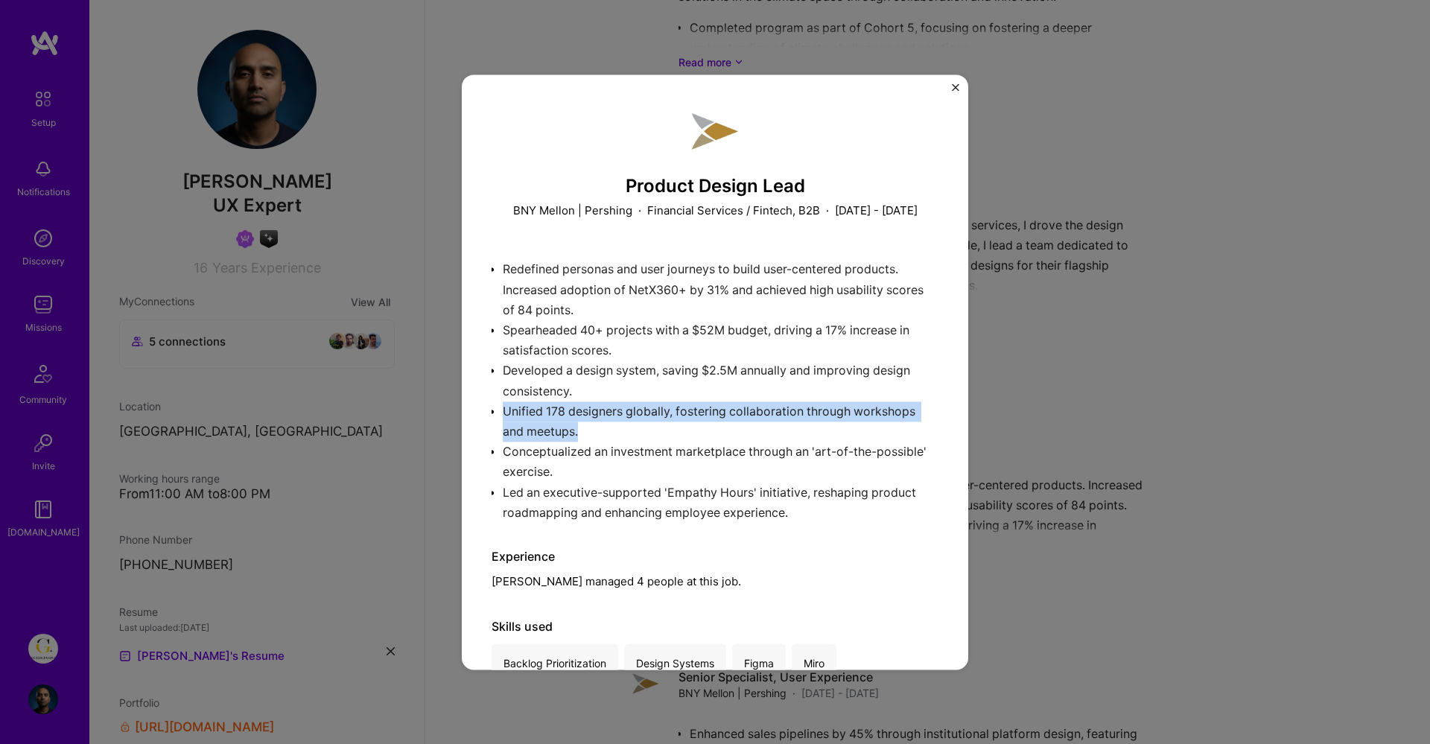
drag, startPoint x: 592, startPoint y: 448, endPoint x: 501, endPoint y: 425, distance: 93.2
click at [501, 425] on div "Redefined personas and user journeys to build user-centered products. Increased…" at bounding box center [715, 384] width 447 height 271
copy p "Unified 178 designers globally, fostering collaboration through workshops and m…"
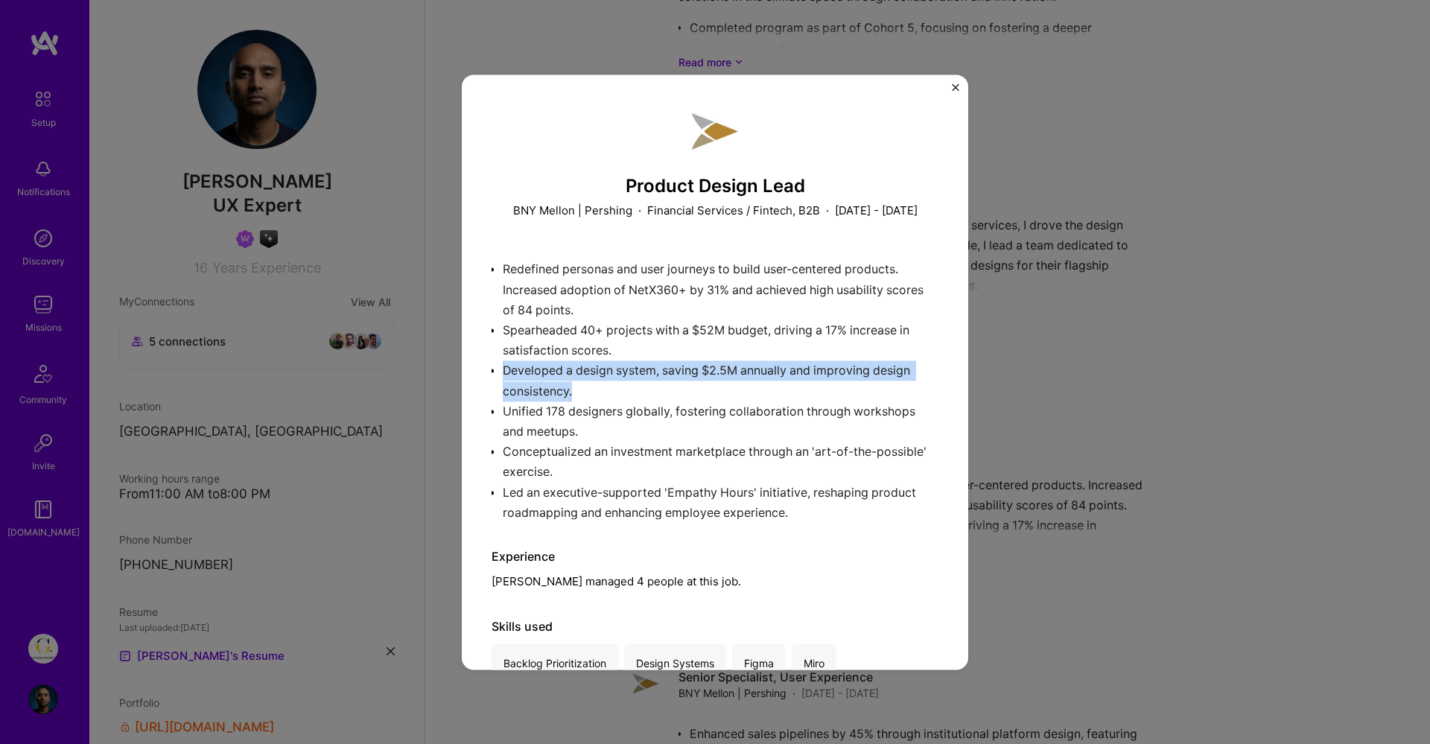
drag, startPoint x: 597, startPoint y: 405, endPoint x: 502, endPoint y: 382, distance: 97.2
click at [502, 382] on div "Redefined personas and user journeys to build user-centered products. Increased…" at bounding box center [715, 384] width 447 height 271
copy p "Developed a design system, saving $2.5M annually and improving design consisten…"
click at [1048, 327] on div "Product Design Lead BNY Mellon | Pershing · Financial Services / Fintech, B2B ·…" at bounding box center [715, 372] width 1430 height 744
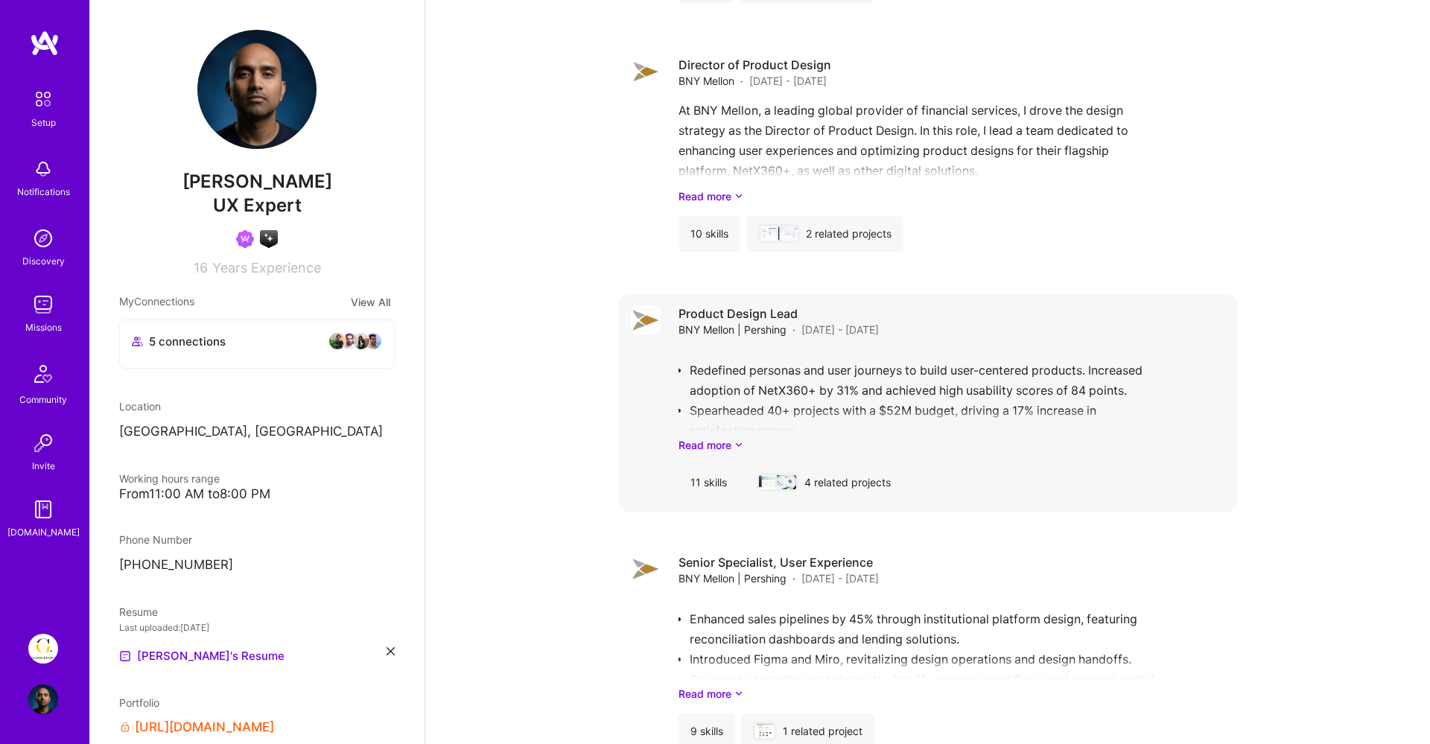
scroll to position [3807, 0]
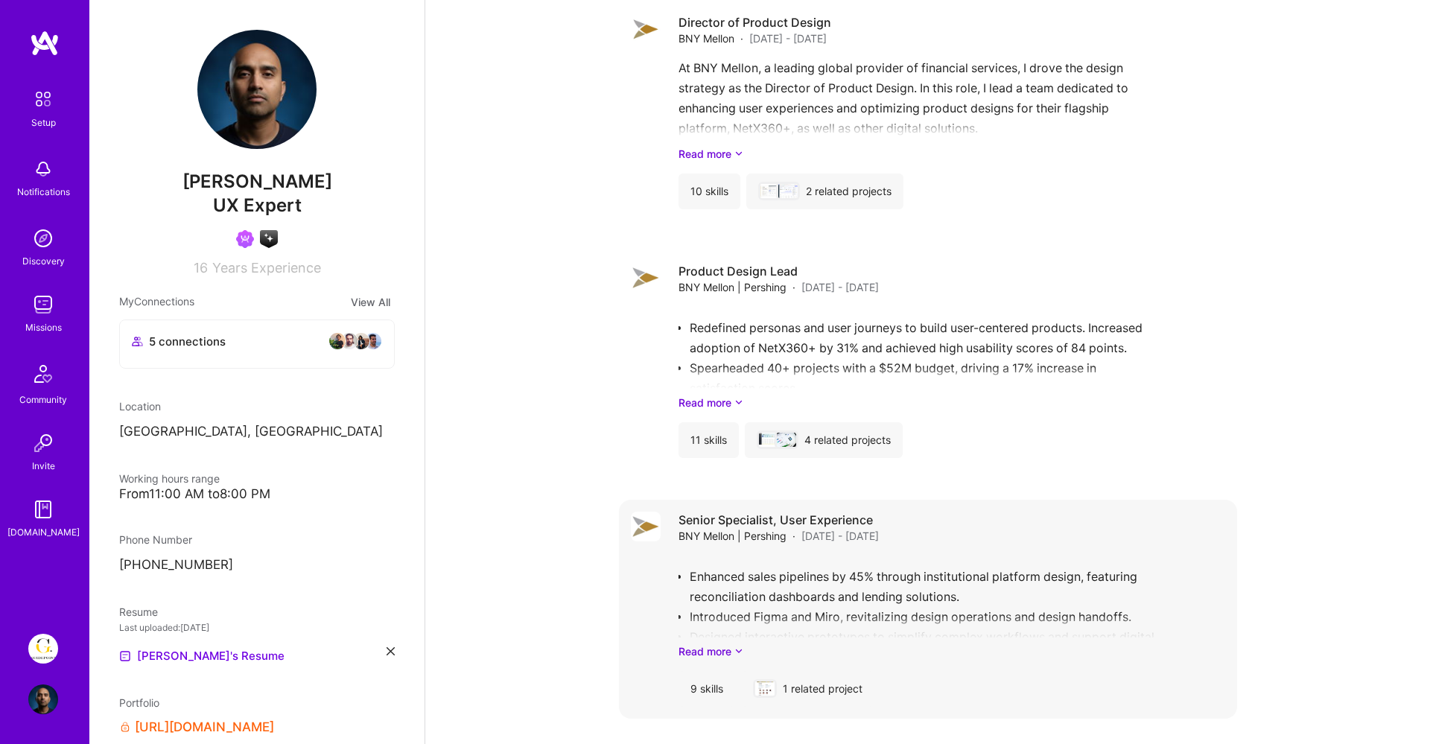
click at [816, 539] on span "[DATE] - [DATE]" at bounding box center [840, 536] width 77 height 16
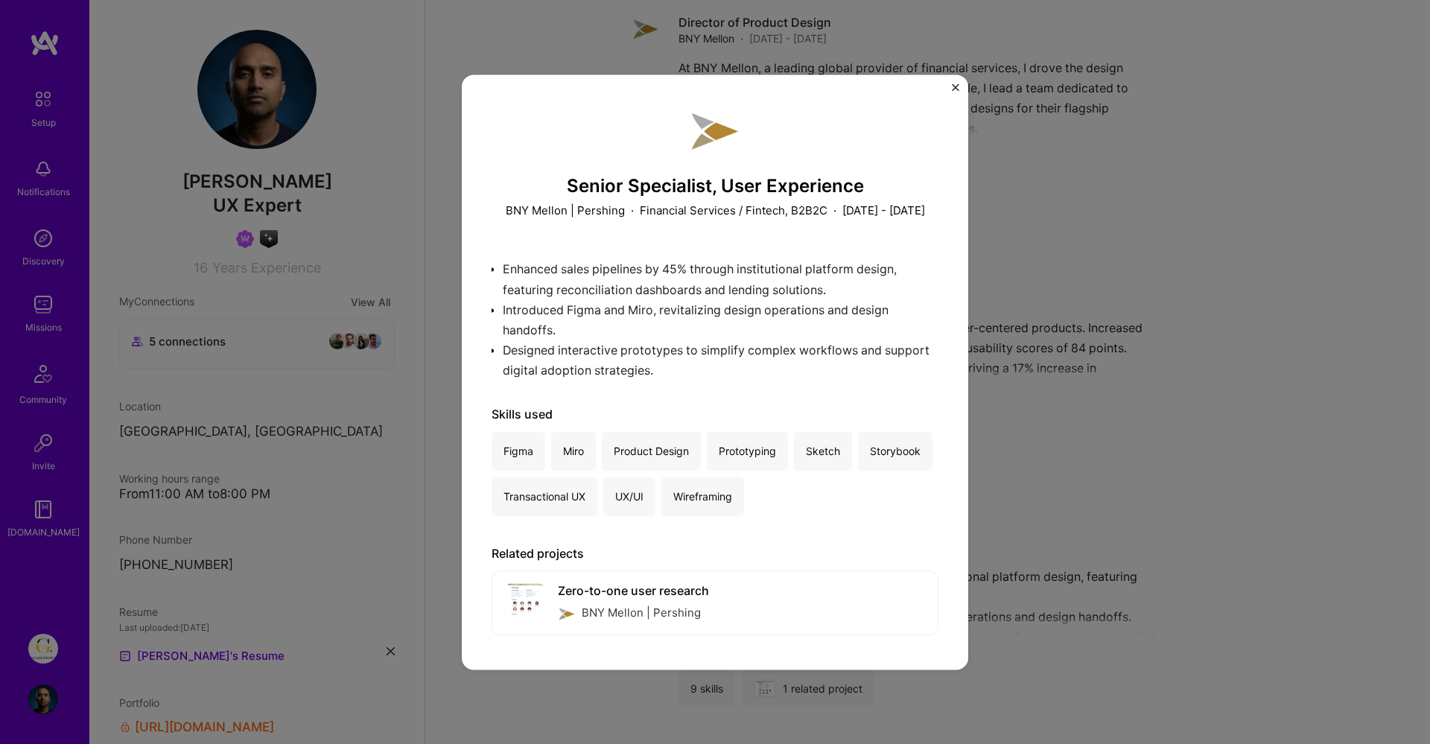
click at [852, 190] on h3 "Senior Specialist, User Experience" at bounding box center [715, 187] width 447 height 22
drag, startPoint x: 569, startPoint y: 183, endPoint x: 887, endPoint y: 184, distance: 317.4
click at [887, 183] on h3 "Senior Specialist, User Experience" at bounding box center [715, 187] width 447 height 22
copy h3 "Senior Specialist, User Experience"
drag, startPoint x: 504, startPoint y: 282, endPoint x: 763, endPoint y: 288, distance: 259.3
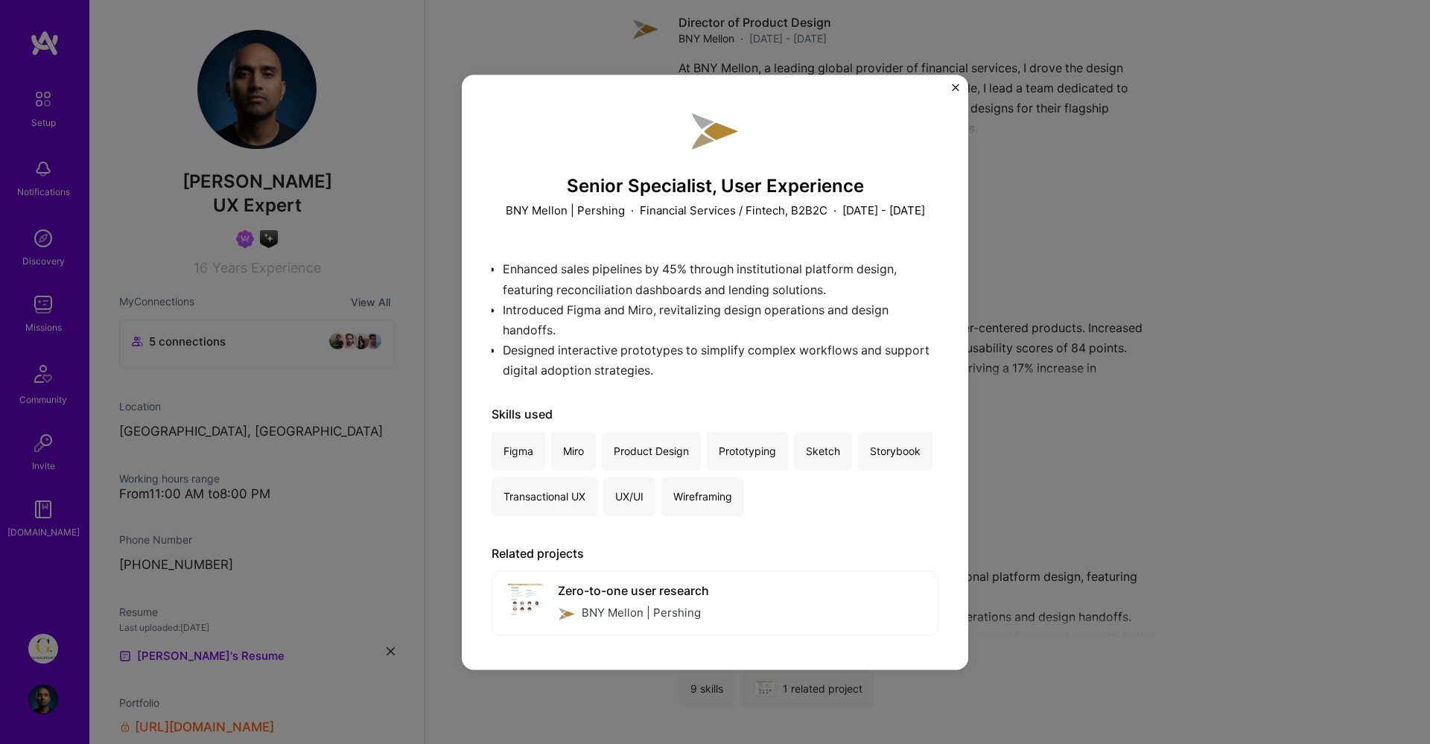
click at [763, 288] on div "Enhanced sales pipelines by 45% through institutional platform design, featurin…" at bounding box center [715, 313] width 447 height 129
click at [504, 279] on div "Enhanced sales pipelines by 45% through institutional platform design, featurin…" at bounding box center [715, 313] width 447 height 129
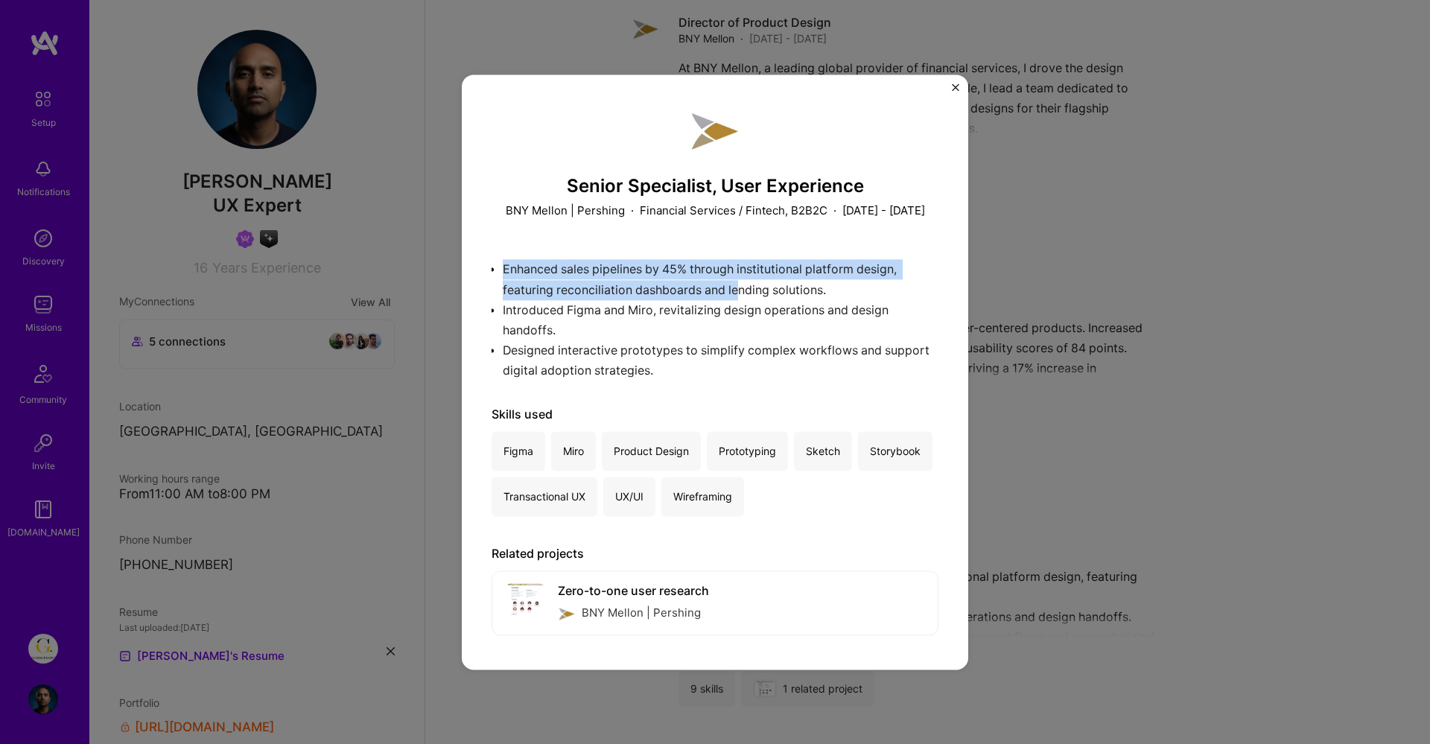
drag, startPoint x: 504, startPoint y: 283, endPoint x: 764, endPoint y: 299, distance: 260.5
click at [764, 299] on div "Enhanced sales pipelines by 45% through institutional platform design, featurin…" at bounding box center [715, 313] width 447 height 129
drag, startPoint x: 846, startPoint y: 305, endPoint x: 492, endPoint y: 271, distance: 354.7
click at [492, 270] on div "Enhanced sales pipelines by 45% through institutional platform design, featurin…" at bounding box center [715, 313] width 447 height 129
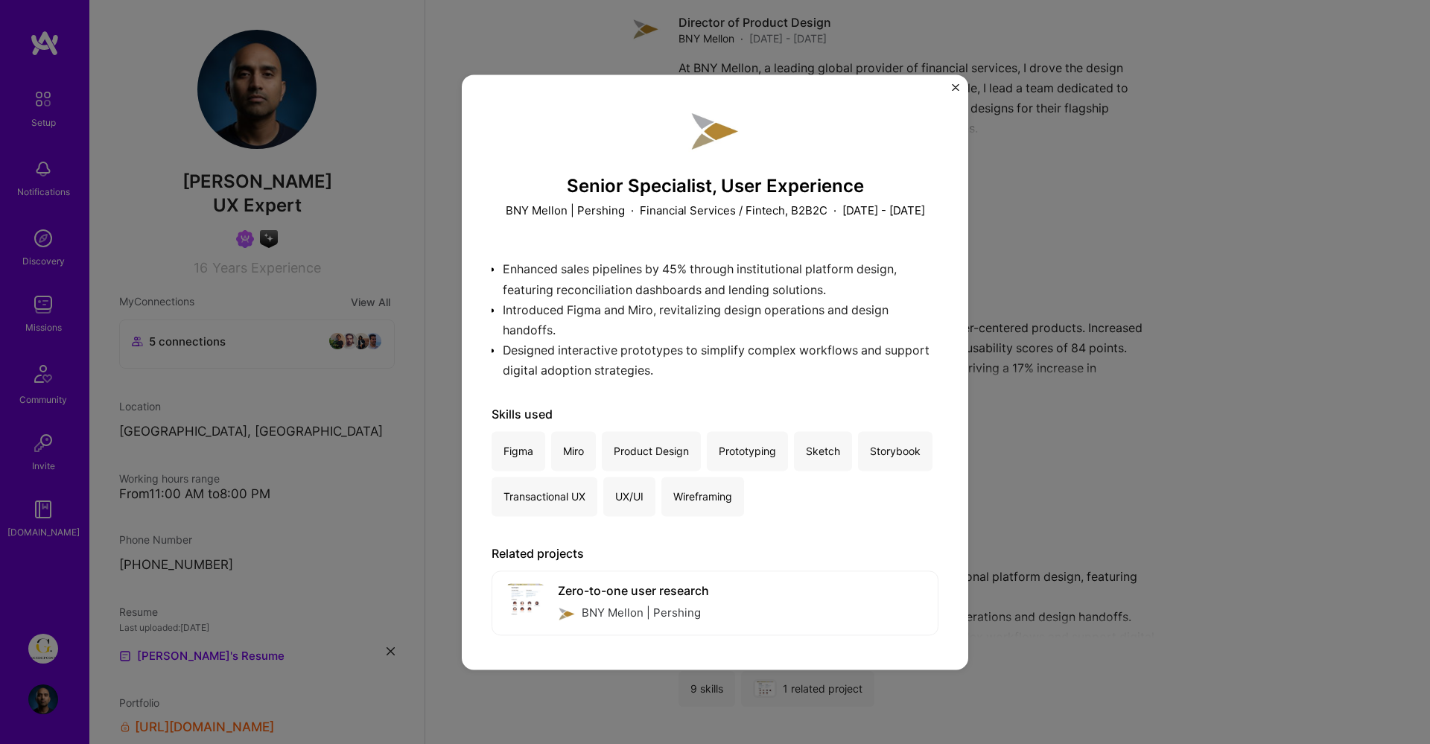
click at [600, 333] on div "Enhanced sales pipelines by 45% through institutional platform design, featurin…" at bounding box center [715, 313] width 447 height 129
drag, startPoint x: 577, startPoint y: 346, endPoint x: 507, endPoint y: 323, distance: 74.4
click at [507, 323] on div "Enhanced sales pipelines by 45% through institutional platform design, featurin…" at bounding box center [715, 313] width 447 height 129
click at [957, 88] on img "Close" at bounding box center [955, 86] width 7 height 7
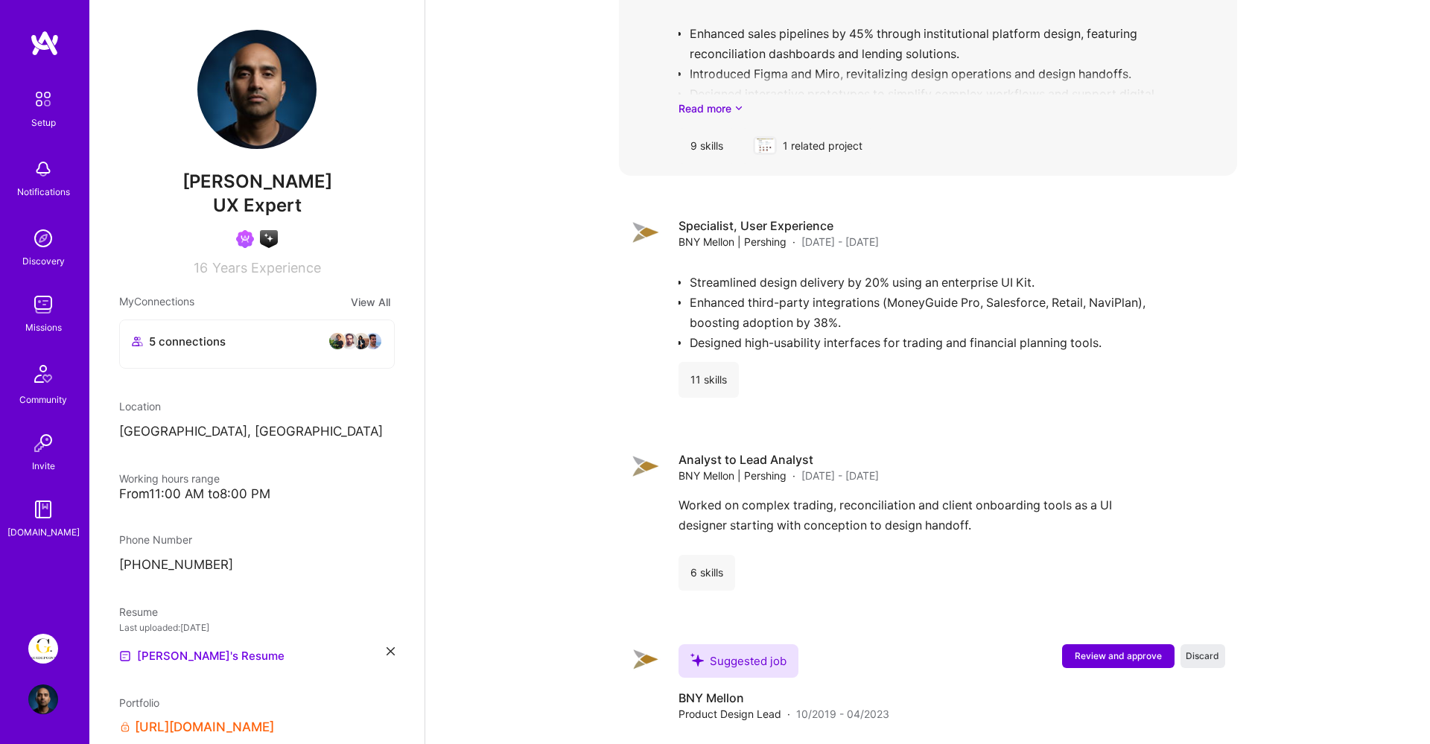
scroll to position [4349, 0]
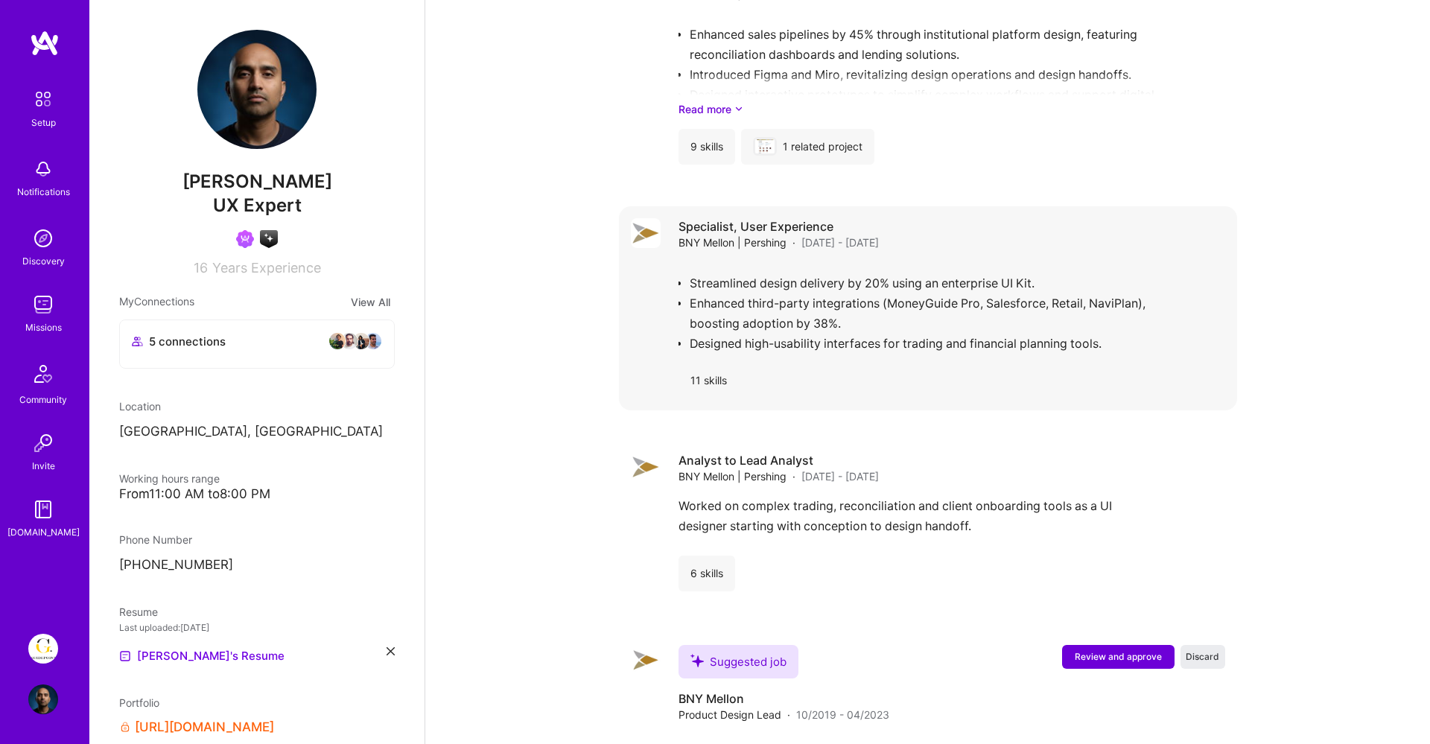
click at [832, 300] on div "Streamlined design delivery by 20% using an enterprise UI Kit. Enhanced third-p…" at bounding box center [952, 306] width 547 height 89
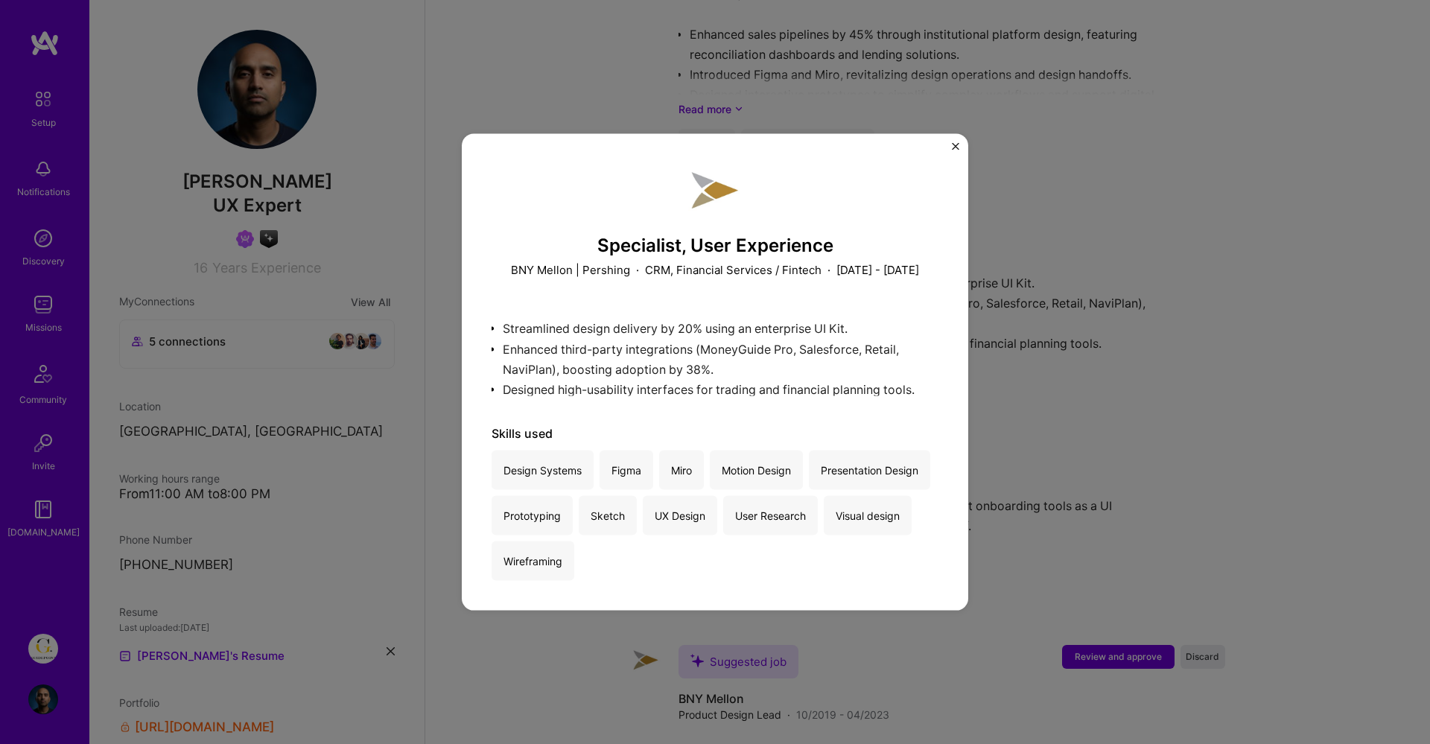
click at [589, 332] on div "Streamlined design delivery by 20% using an enterprise UI Kit. Enhanced third-p…" at bounding box center [715, 352] width 447 height 89
drag, startPoint x: 833, startPoint y: 236, endPoint x: 591, endPoint y: 237, distance: 242.1
click at [590, 237] on h3 "Specialist, User Experience" at bounding box center [715, 246] width 447 height 22
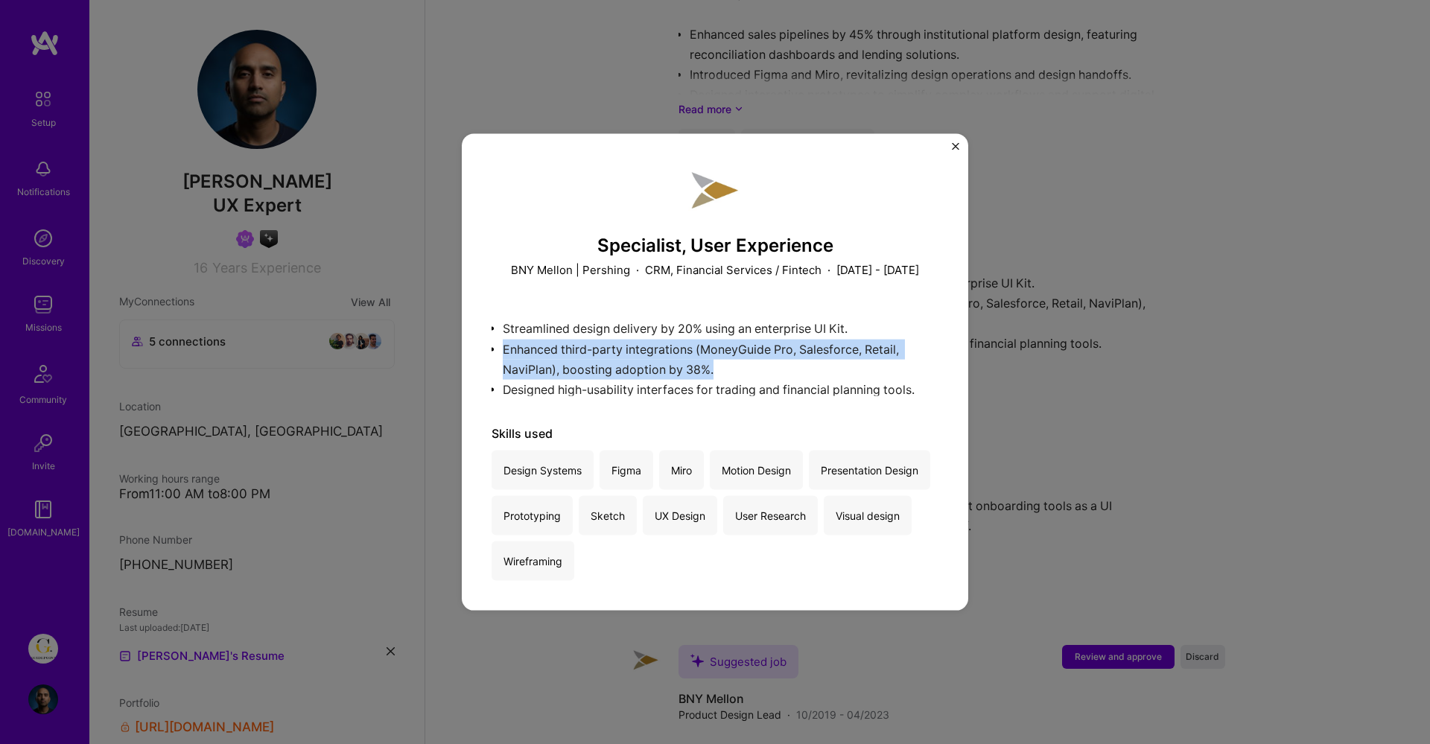
drag, startPoint x: 696, startPoint y: 385, endPoint x: 497, endPoint y: 360, distance: 200.5
click at [497, 360] on div "Streamlined design delivery by 20% using an enterprise UI Kit. Enhanced third-p…" at bounding box center [715, 352] width 447 height 89
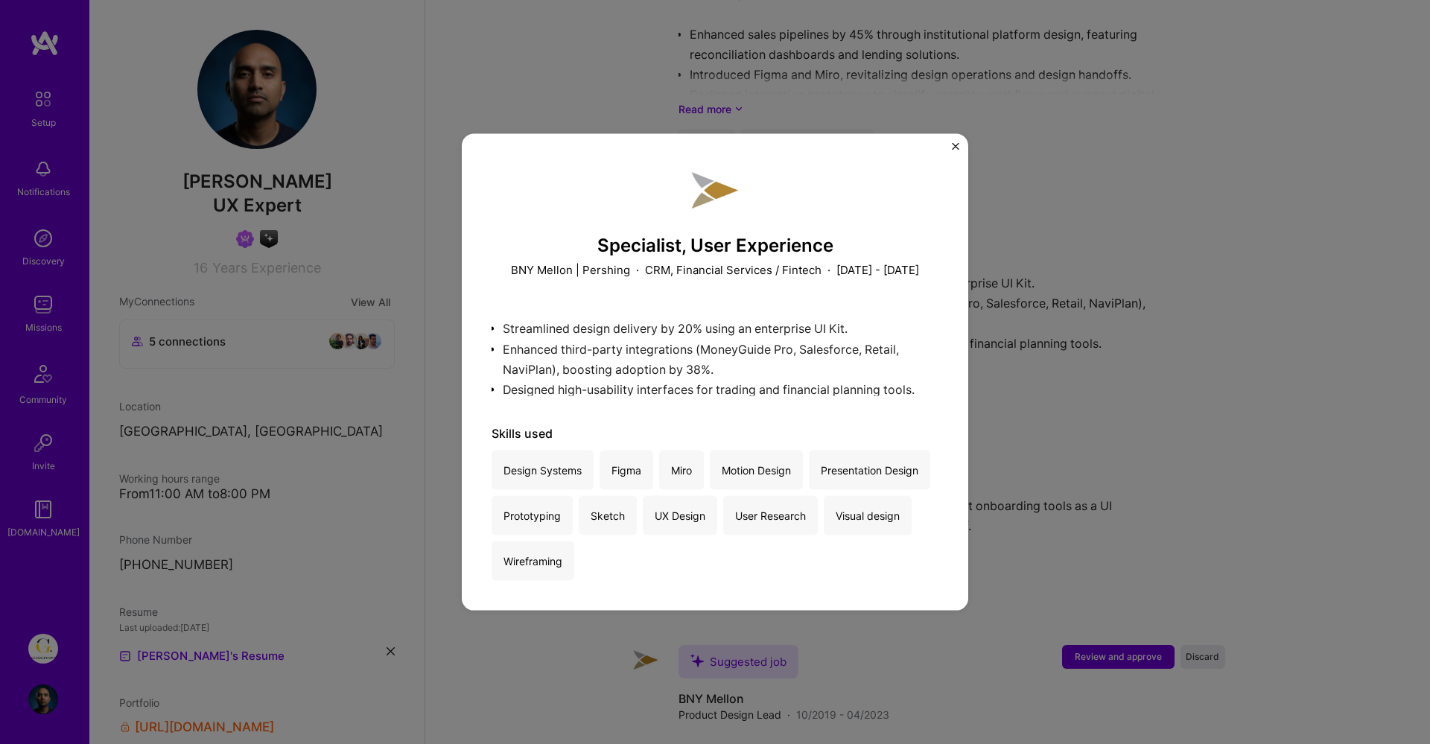
click at [854, 321] on div "Streamlined design delivery by 20% using an enterprise UI Kit. Enhanced third-p…" at bounding box center [715, 352] width 447 height 89
drag, startPoint x: 869, startPoint y: 329, endPoint x: 504, endPoint y: 326, distance: 364.3
click at [502, 326] on div "Streamlined design delivery by 20% using an enterprise UI Kit. Enhanced third-p…" at bounding box center [715, 352] width 447 height 89
drag, startPoint x: 503, startPoint y: 335, endPoint x: 852, endPoint y: 338, distance: 349.4
click at [845, 338] on div "Streamlined design delivery by 20% using an enterprise UI Kit. Enhanced third-p…" at bounding box center [715, 352] width 447 height 89
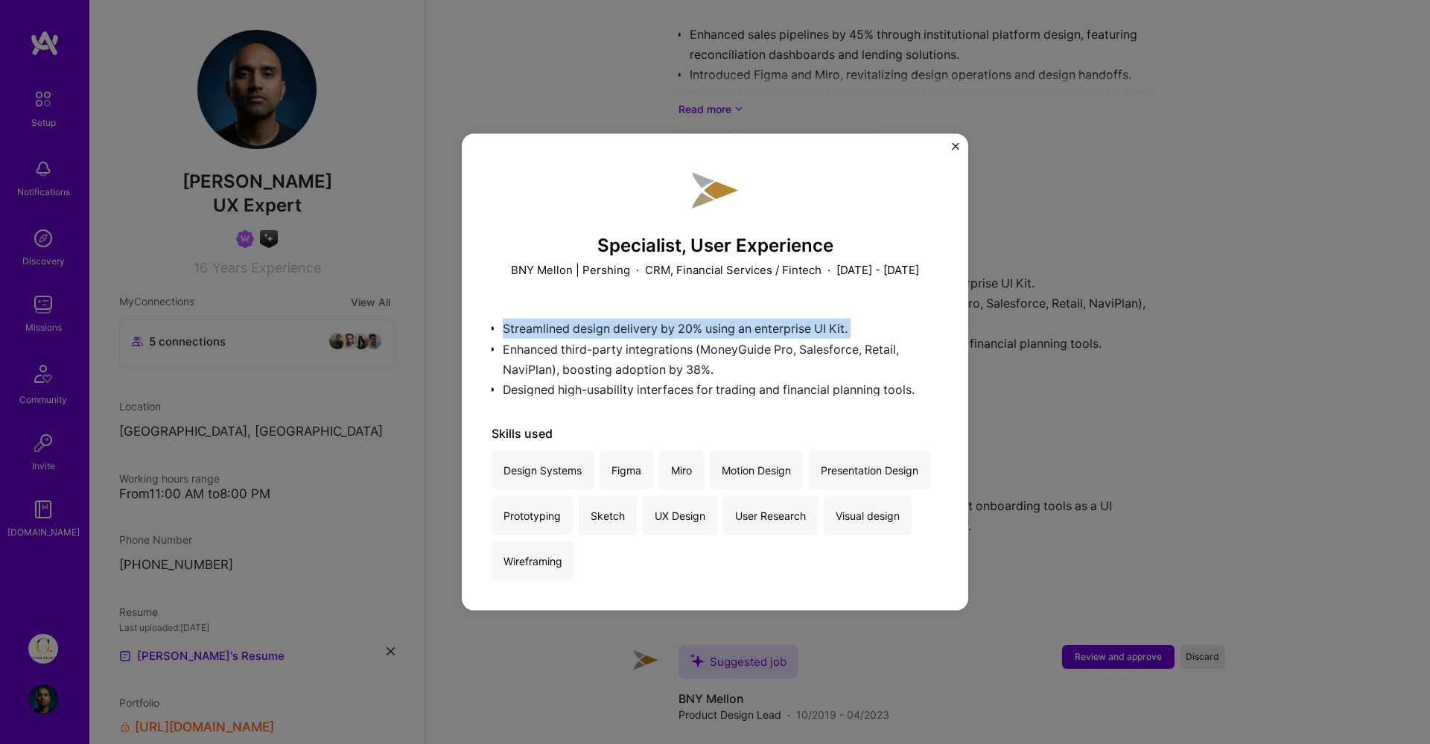
drag, startPoint x: 867, startPoint y: 334, endPoint x: 509, endPoint y: 353, distance: 358.8
click at [509, 353] on div "Streamlined design delivery by 20% using an enterprise UI Kit. Enhanced third-p…" at bounding box center [715, 352] width 447 height 89
drag, startPoint x: 803, startPoint y: 395, endPoint x: 477, endPoint y: 396, distance: 326.3
click at [477, 396] on div "Specialist, User Experience BNY Mellon | Pershing · CRM, Financial Services / F…" at bounding box center [715, 372] width 507 height 478
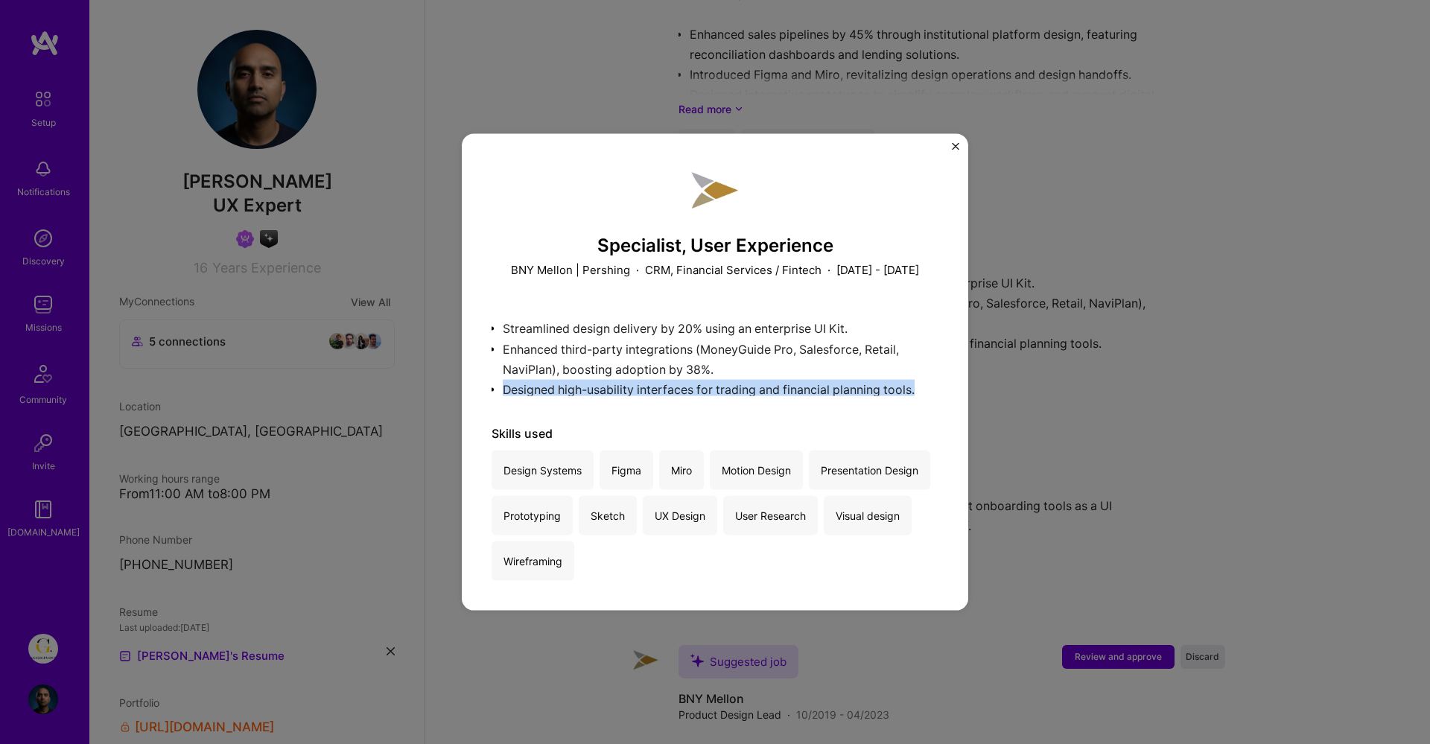
drag, startPoint x: 910, startPoint y: 394, endPoint x: 486, endPoint y: 410, distance: 424.2
click at [486, 410] on div "Specialist, User Experience BNY Mellon | Pershing · CRM, Financial Services / F…" at bounding box center [715, 372] width 507 height 478
click at [952, 142] on img "Close" at bounding box center [955, 145] width 7 height 7
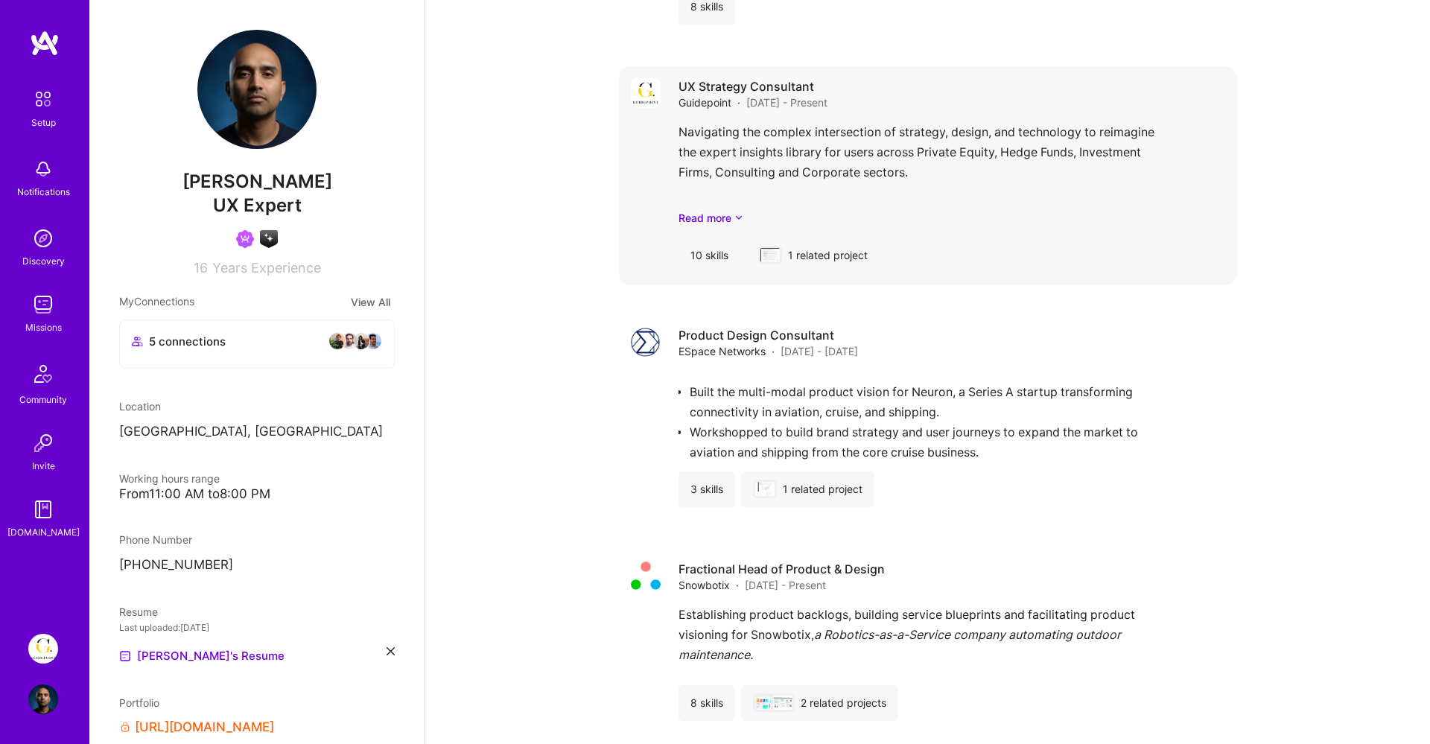
scroll to position [2802, 0]
